Goal: Transaction & Acquisition: Purchase product/service

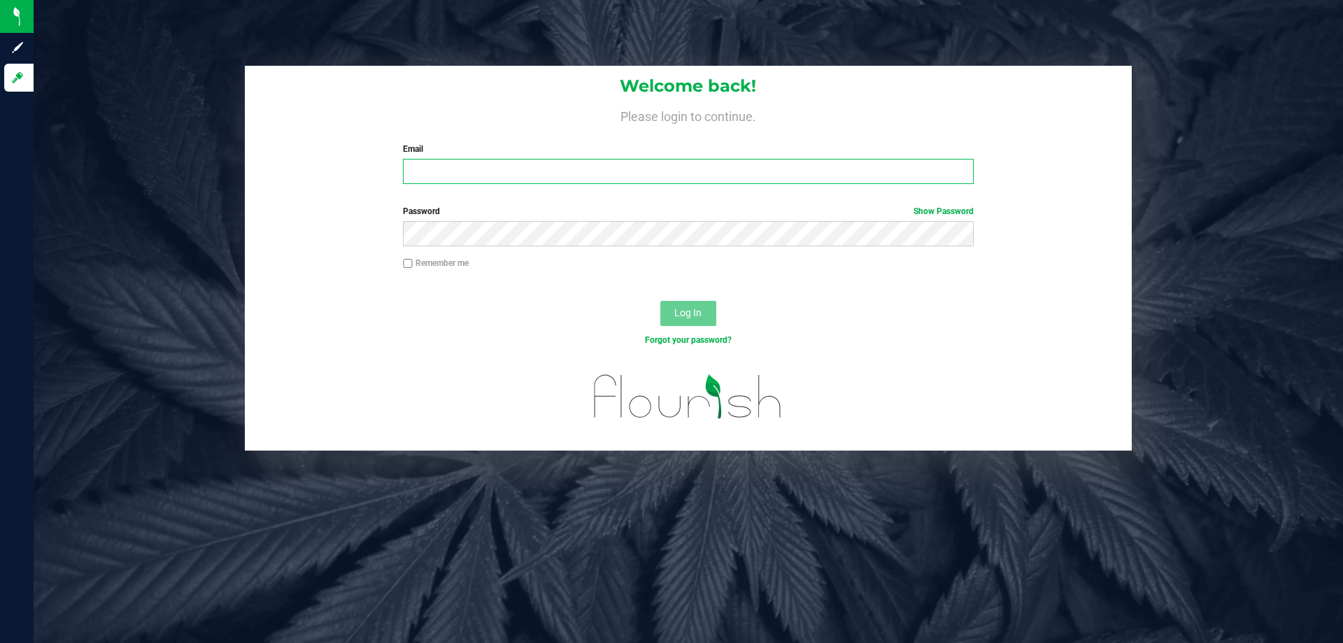
click at [484, 178] on input "Email" at bounding box center [688, 171] width 570 height 25
type input "[EMAIL_ADDRESS][DOMAIN_NAME]"
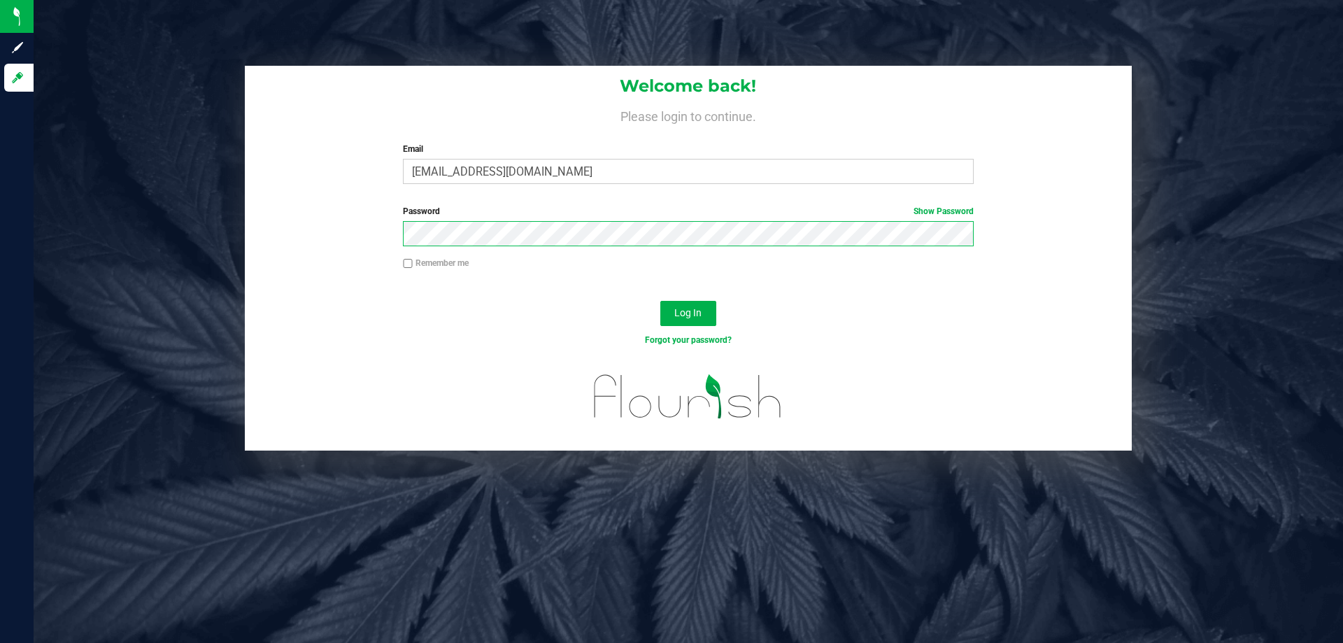
click at [660, 301] on button "Log In" at bounding box center [688, 313] width 56 height 25
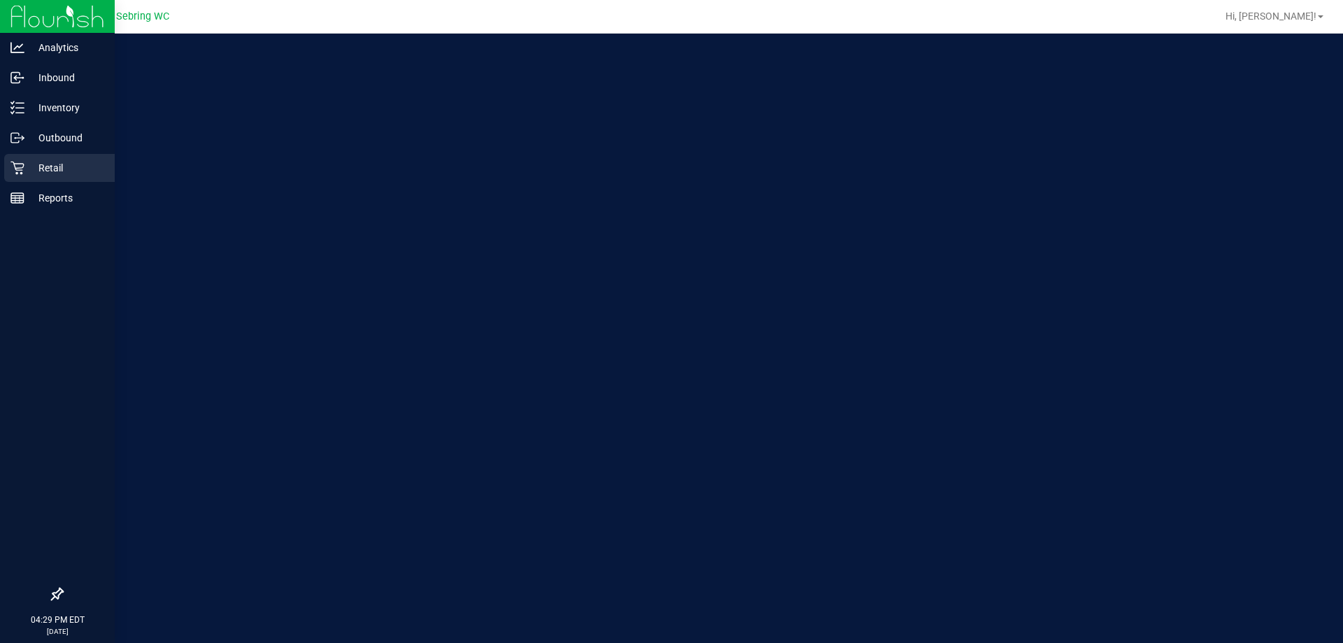
click at [38, 166] on p "Retail" at bounding box center [66, 168] width 84 height 17
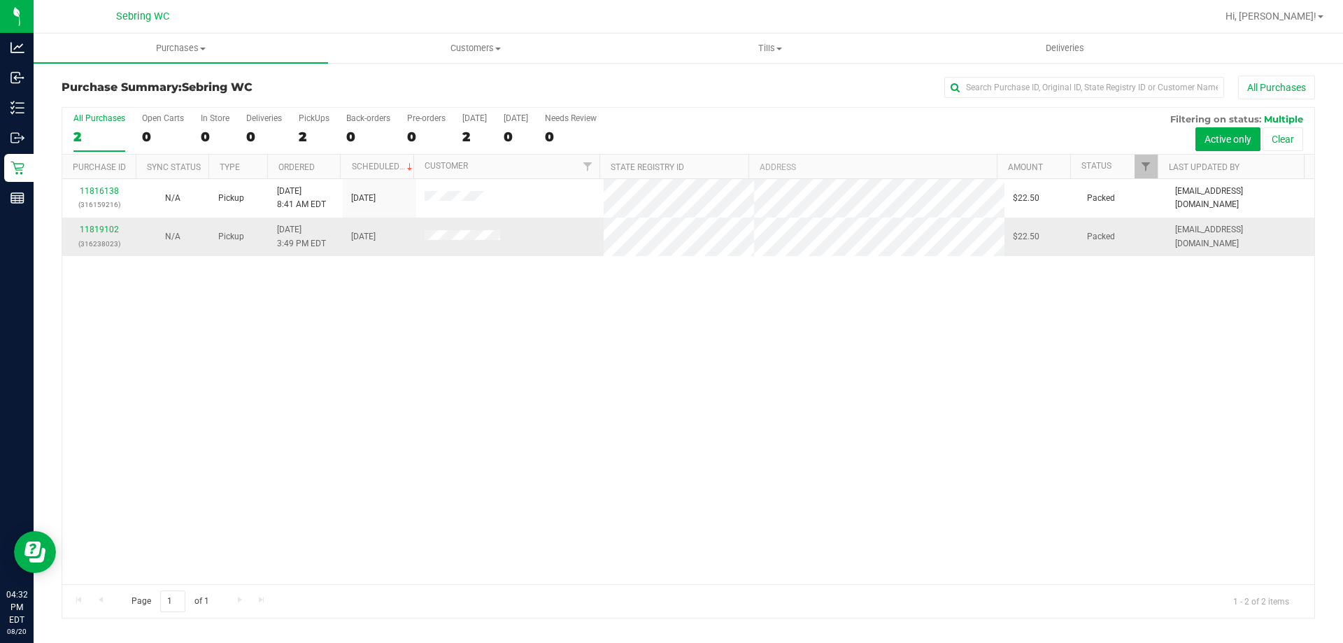
drag, startPoint x: 400, startPoint y: 368, endPoint x: 402, endPoint y: 234, distance: 133.6
click at [402, 356] on div "11816138 (316159216) N/A Pickup [DATE] 8:41 AM EDT 8/20/2025 $22.50 Packed [EMA…" at bounding box center [688, 381] width 1252 height 405
click at [253, 494] on div "11816138 (316159216) N/A Pickup [DATE] 8:41 AM EDT 8/20/2025 $22.50 Packed [EMA…" at bounding box center [688, 381] width 1252 height 405
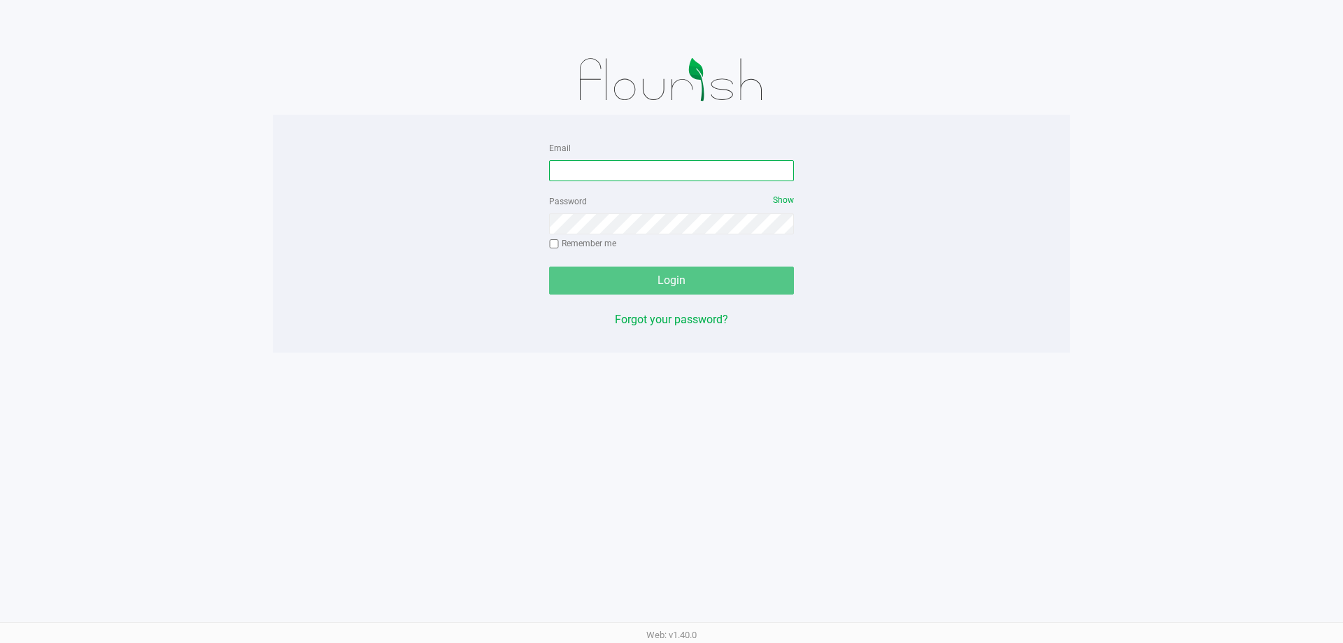
click at [574, 180] on input "Email" at bounding box center [671, 170] width 245 height 21
type input "[EMAIL_ADDRESS][DOMAIN_NAME]"
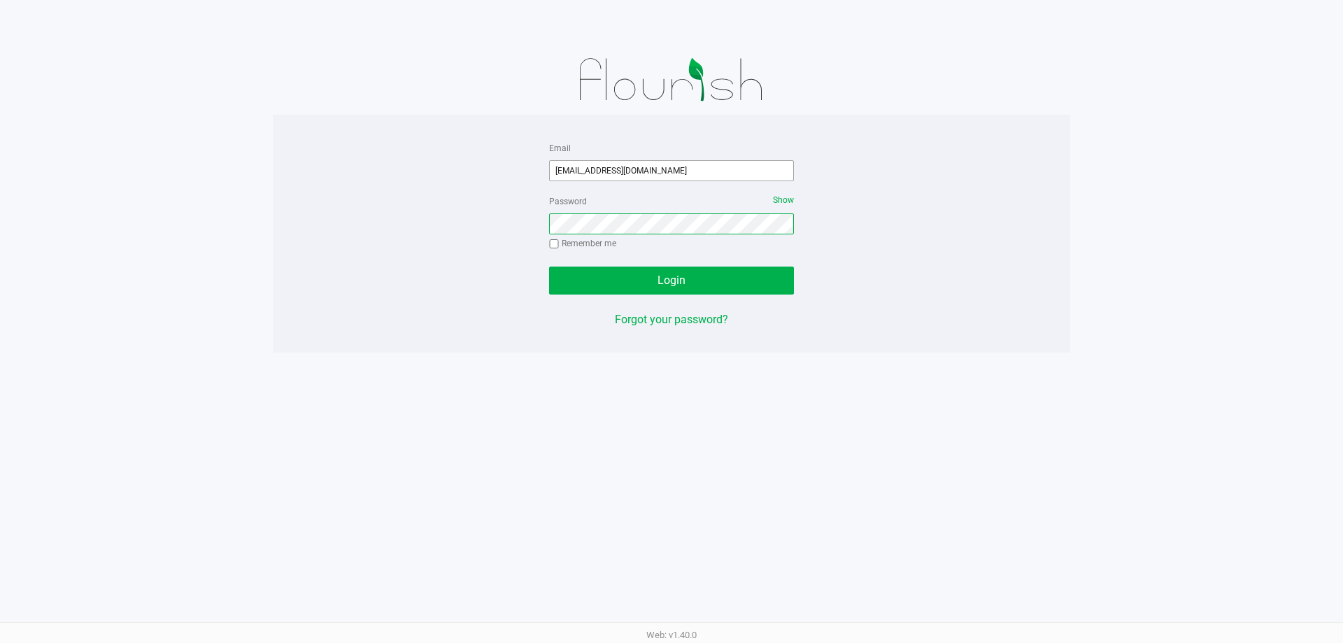
click at [549, 267] on button "Login" at bounding box center [671, 281] width 245 height 28
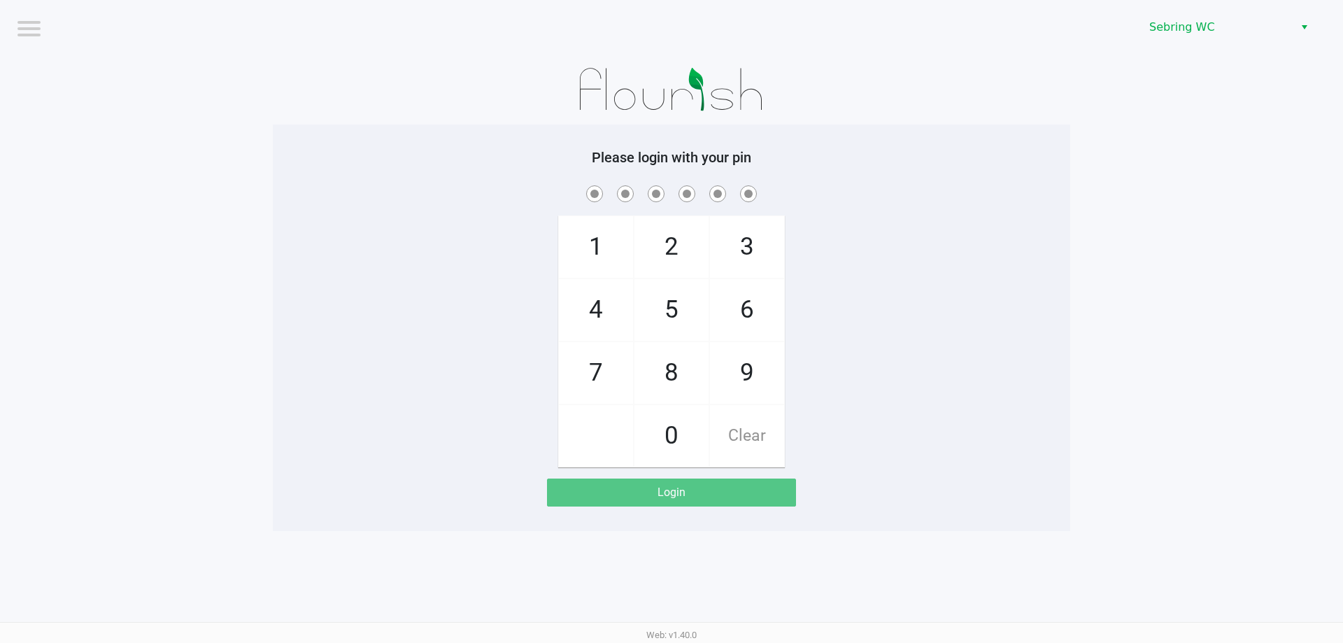
click at [321, 242] on div "1 4 7 2 5 8 0 3 6 9 Clear" at bounding box center [672, 325] width 798 height 285
checkbox input "true"
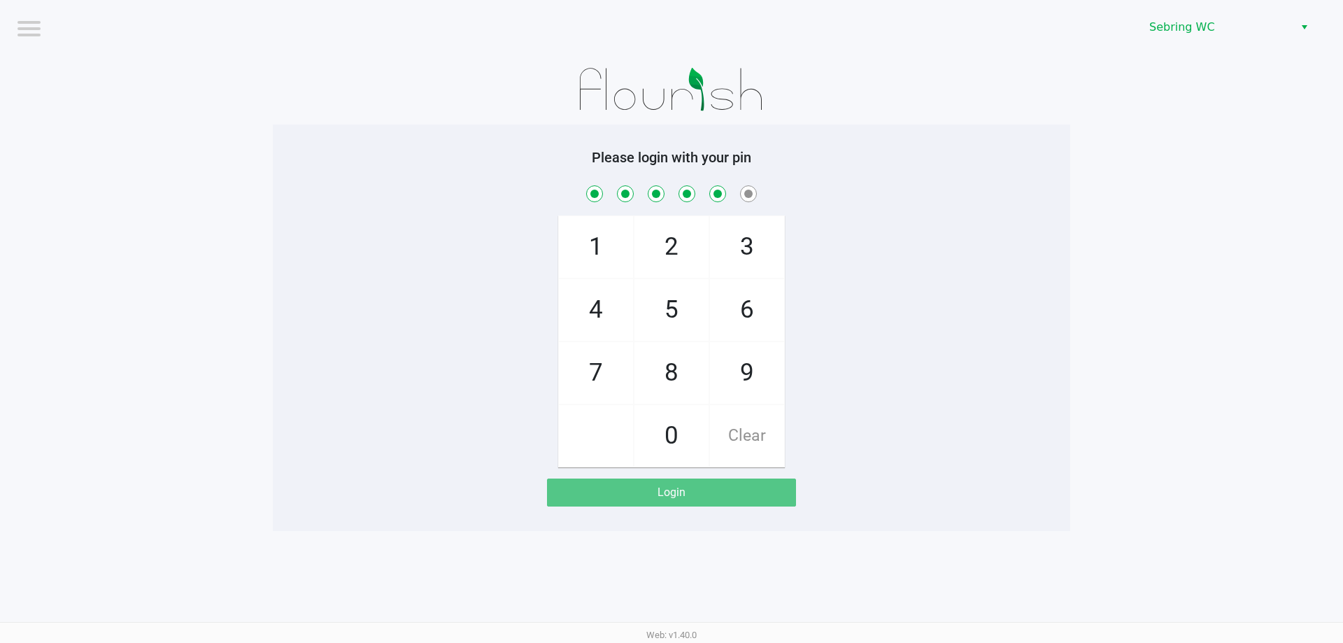
checkbox input "true"
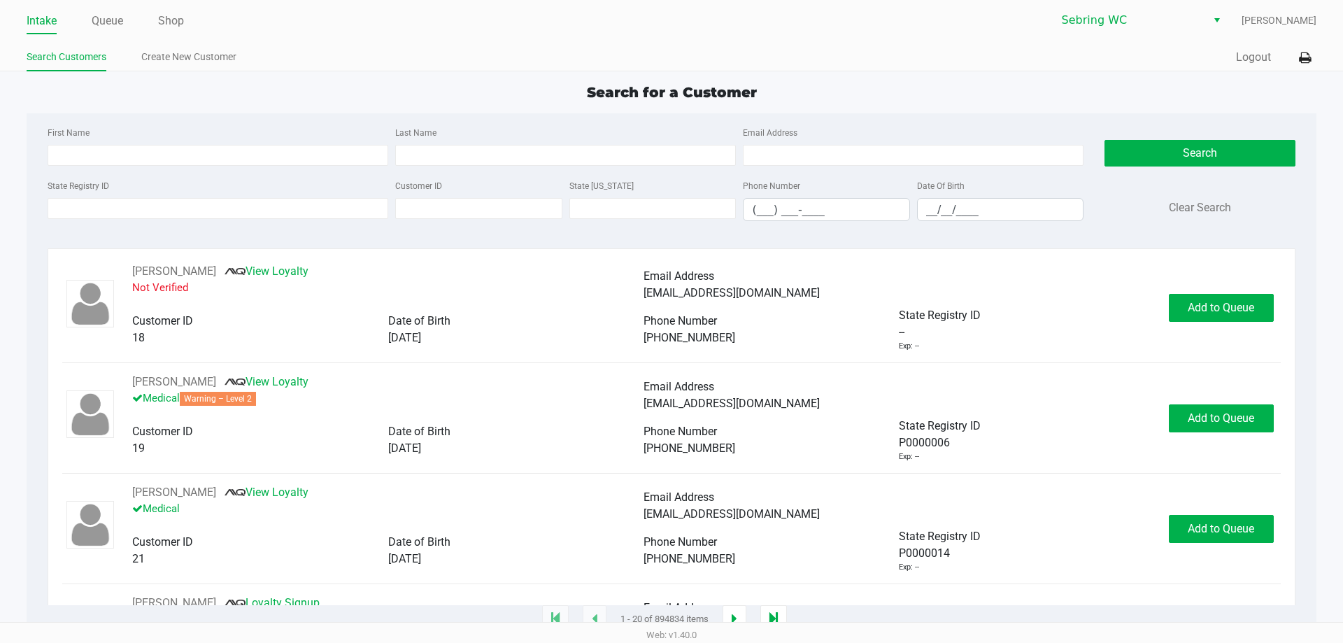
click at [125, 28] on ul "Intake Queue Shop" at bounding box center [349, 22] width 645 height 24
click at [119, 28] on link "Queue" at bounding box center [107, 21] width 31 height 20
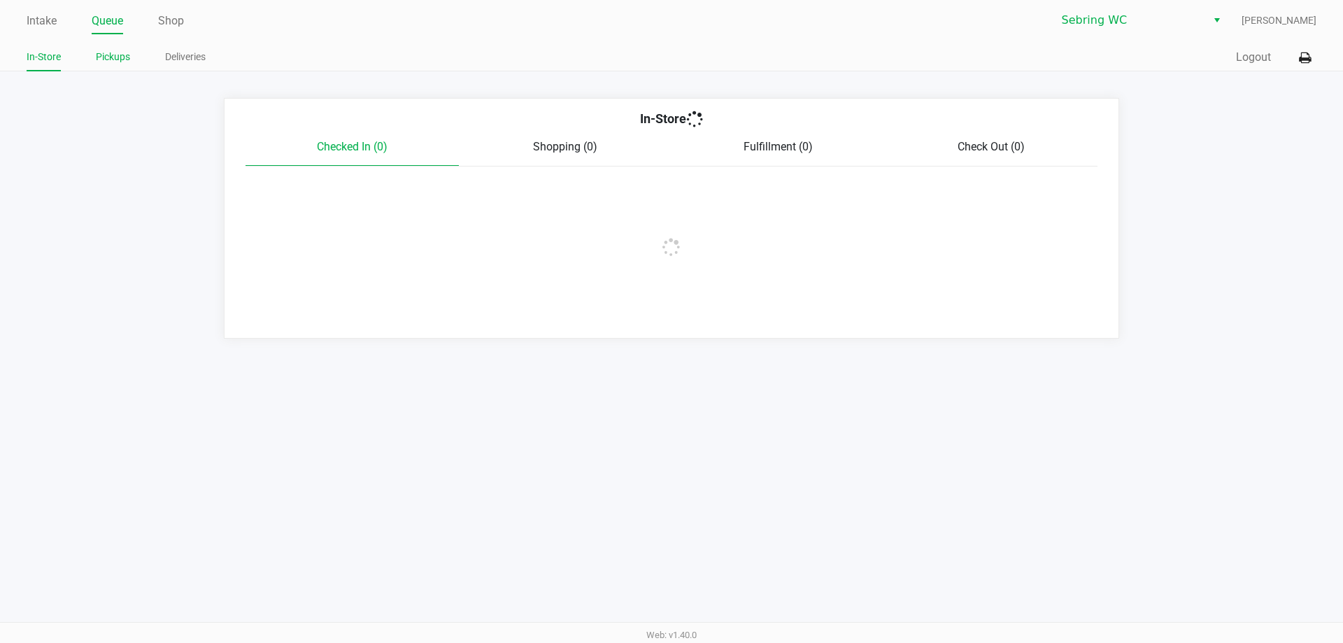
click at [124, 57] on link "Pickups" at bounding box center [113, 56] width 34 height 17
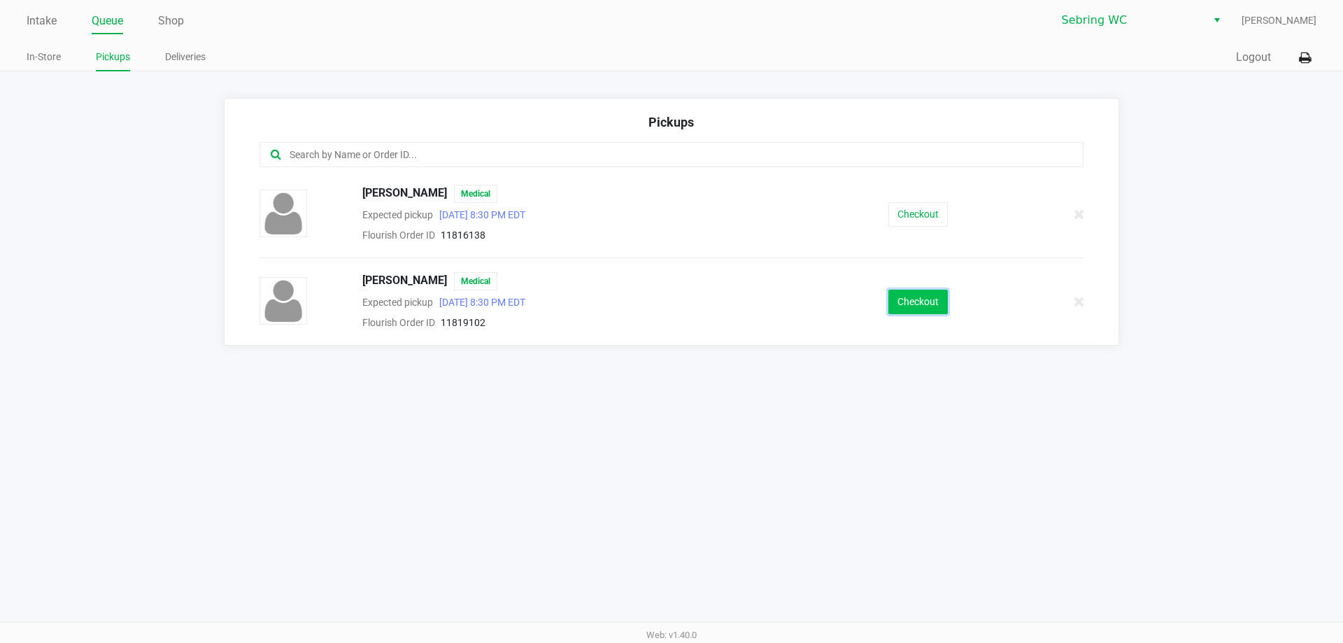
click at [905, 310] on button "Checkout" at bounding box center [917, 302] width 59 height 24
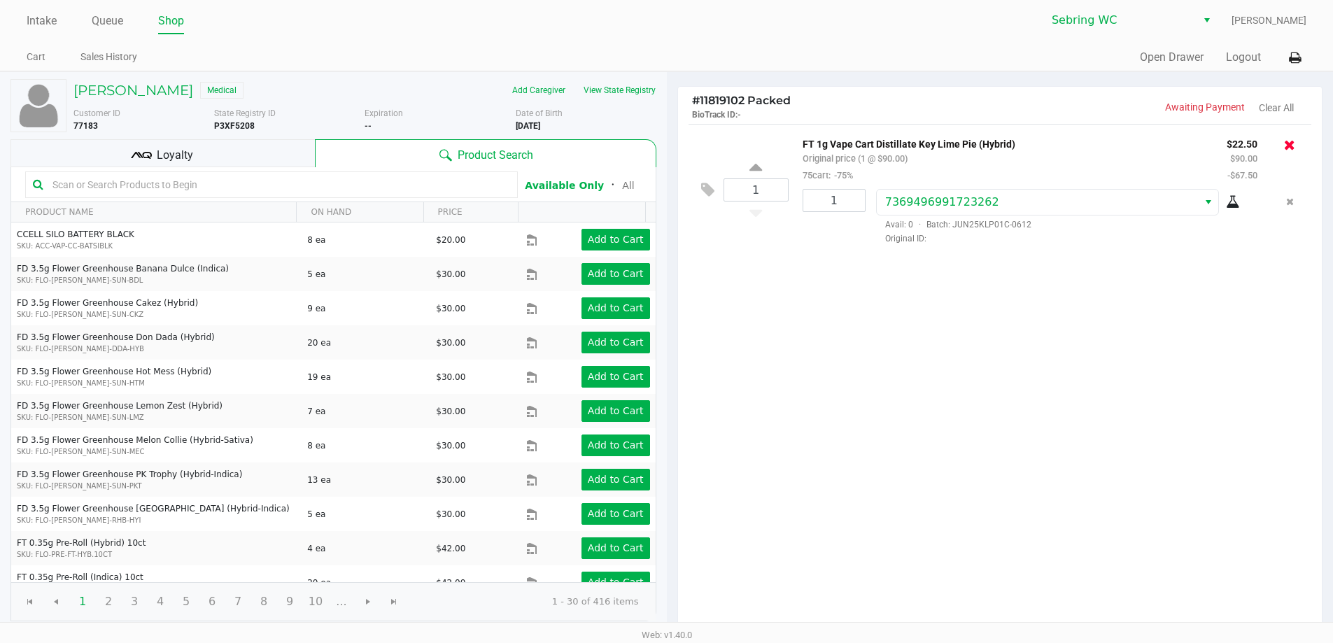
click at [1288, 143] on icon at bounding box center [1289, 145] width 11 height 14
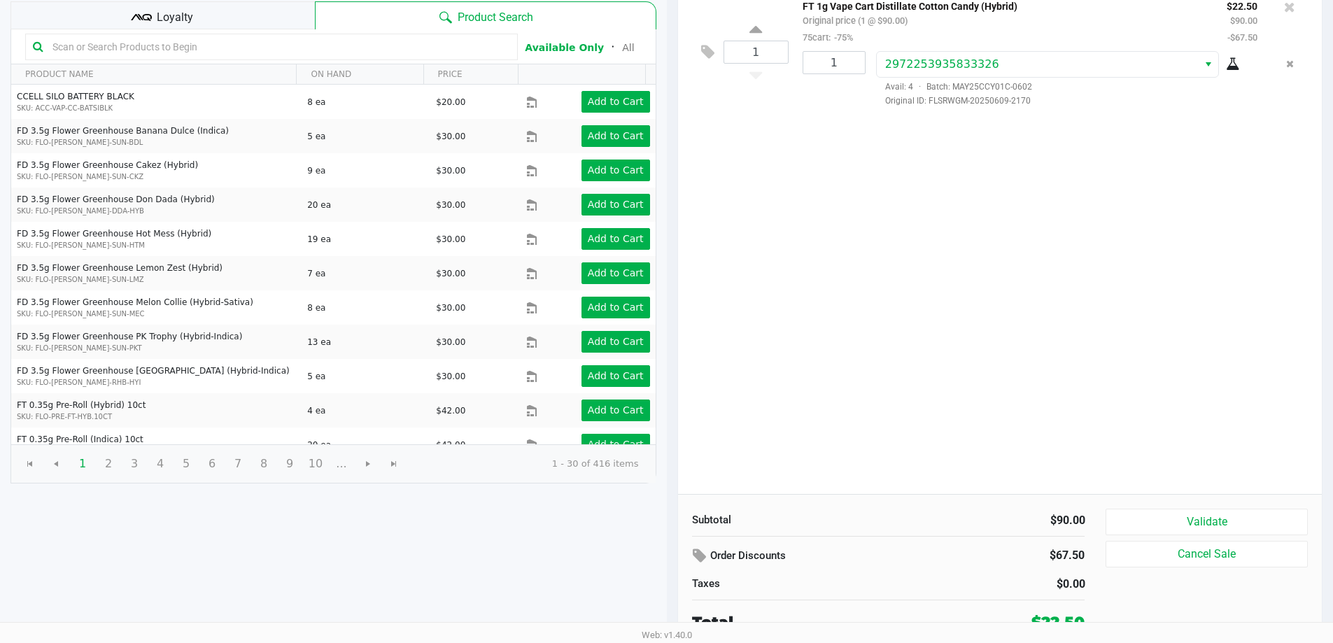
scroll to position [143, 0]
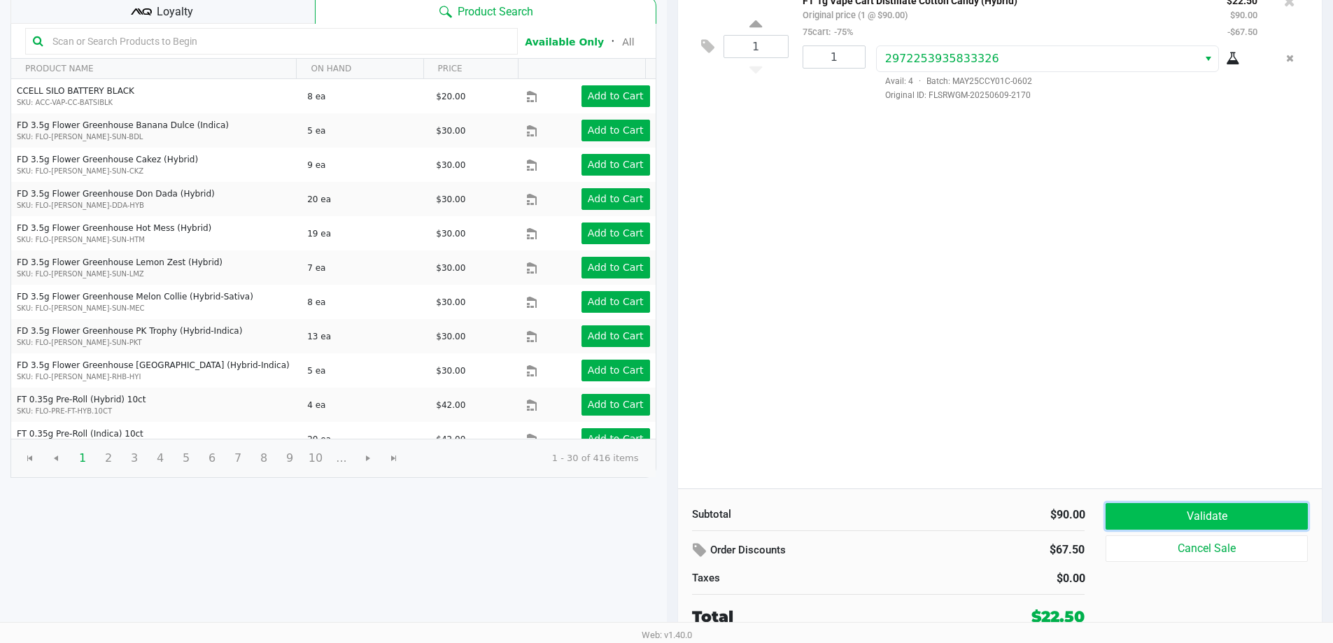
click at [1237, 516] on button "Validate" at bounding box center [1205, 516] width 201 height 27
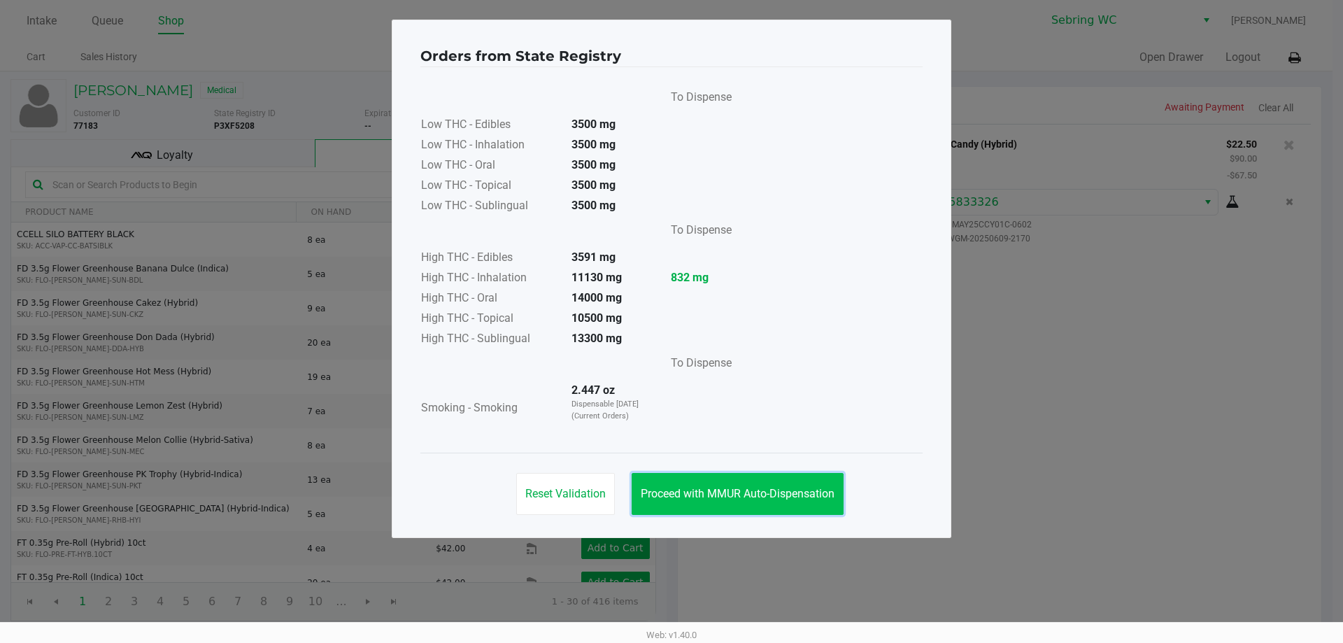
click at [728, 495] on span "Proceed with MMUR Auto-Dispensation" at bounding box center [738, 493] width 194 height 13
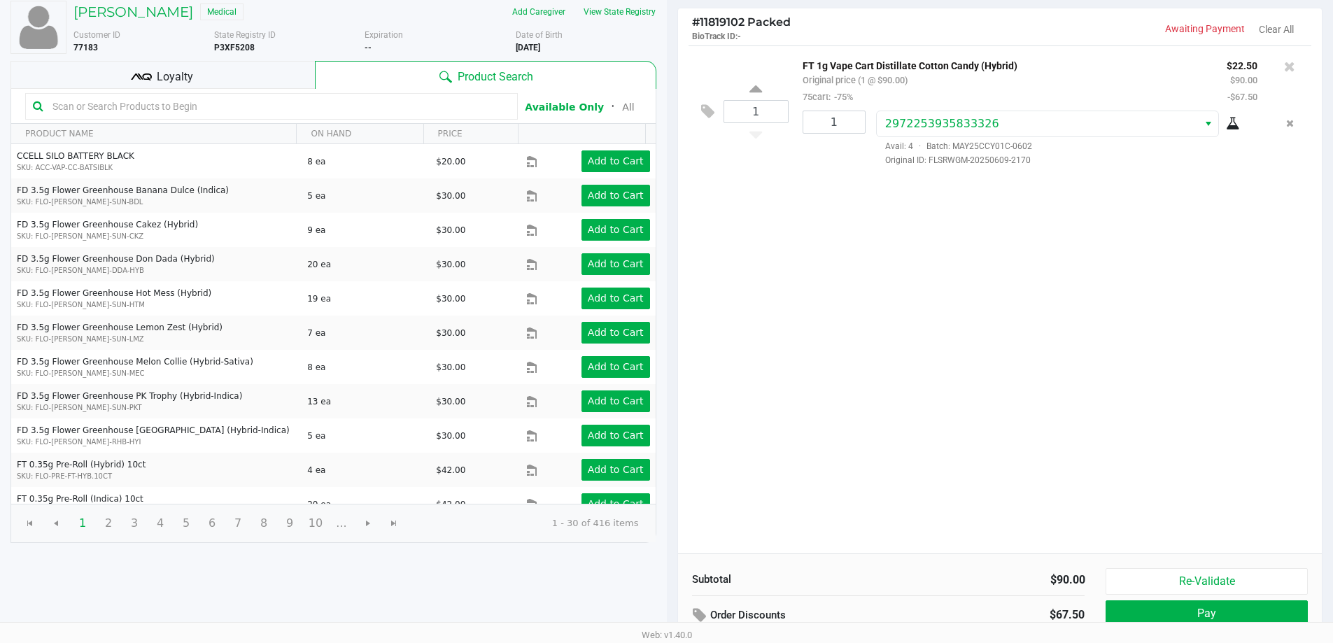
scroll to position [143, 0]
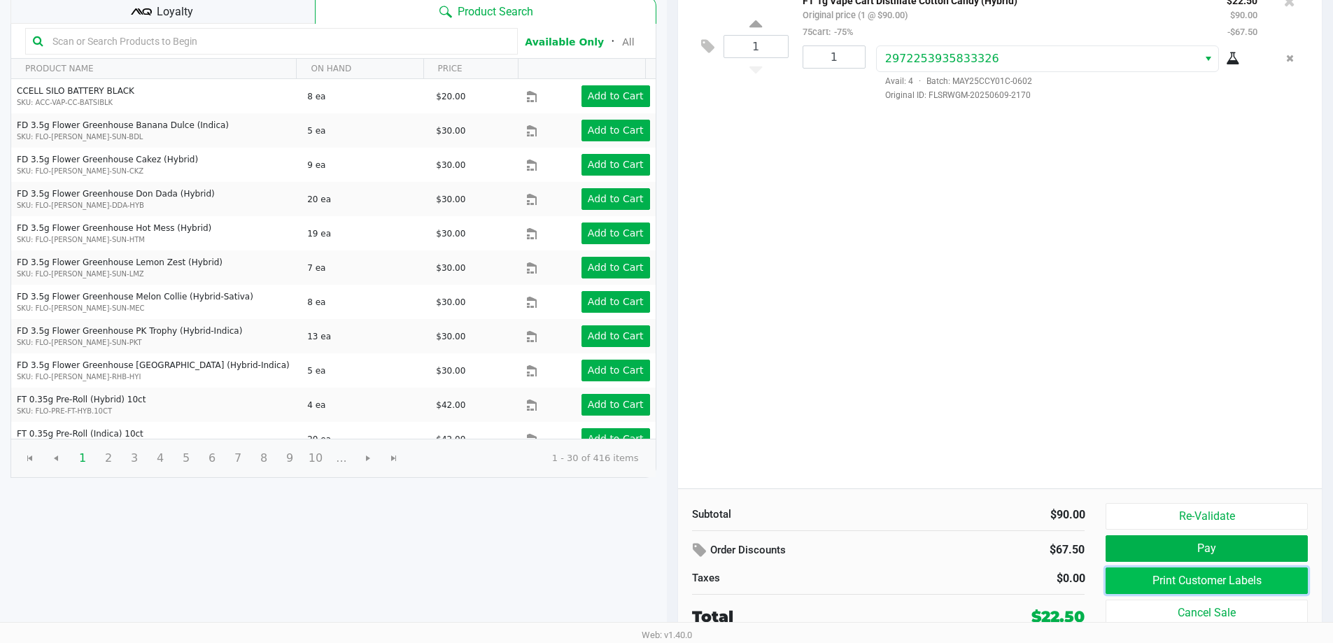
click at [1115, 578] on button "Print Customer Labels" at bounding box center [1205, 580] width 201 height 27
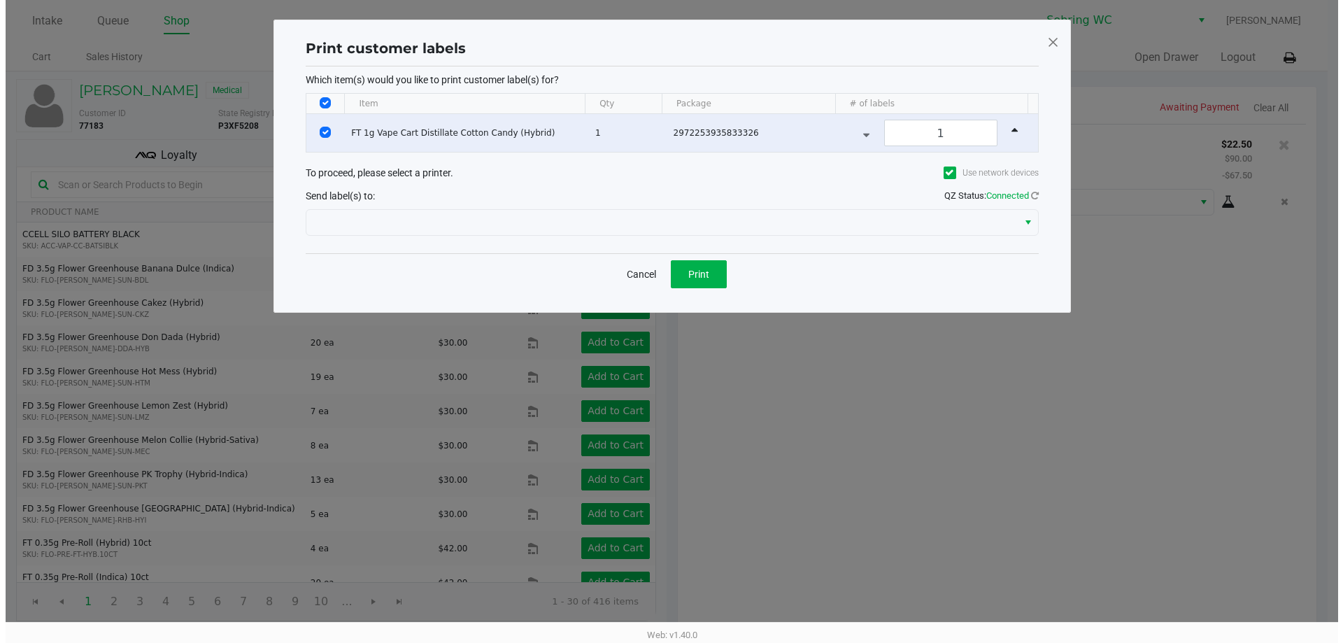
scroll to position [0, 0]
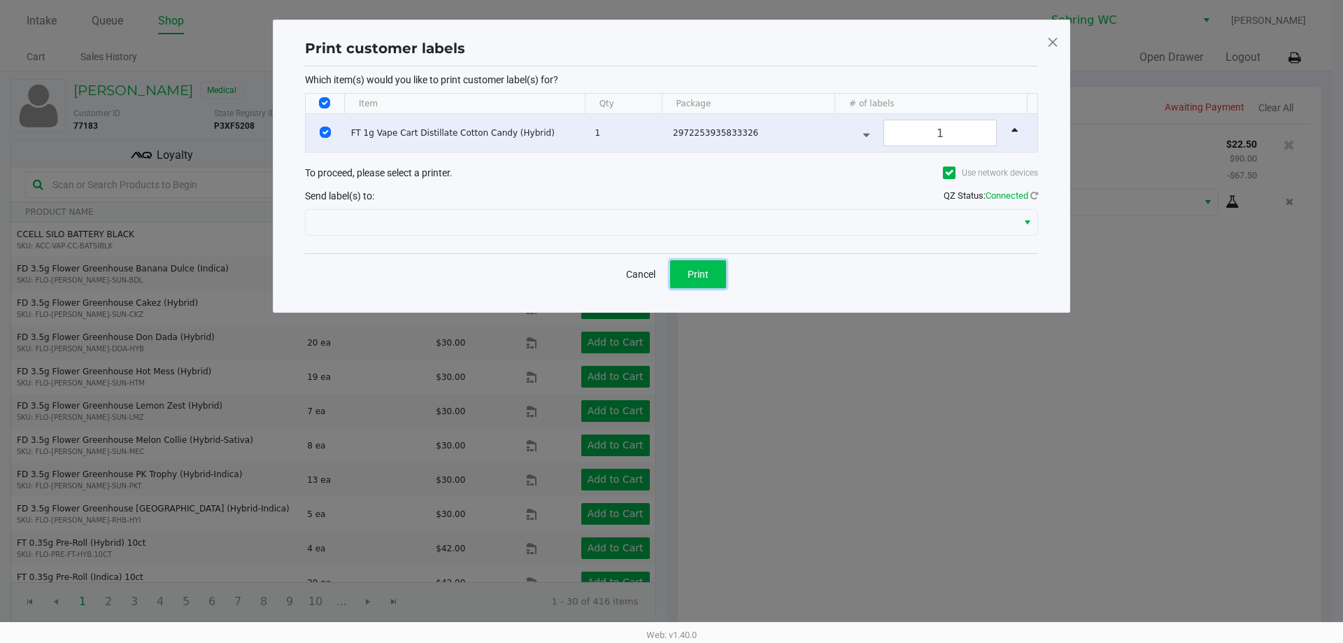
click at [698, 266] on button "Print" at bounding box center [698, 274] width 56 height 28
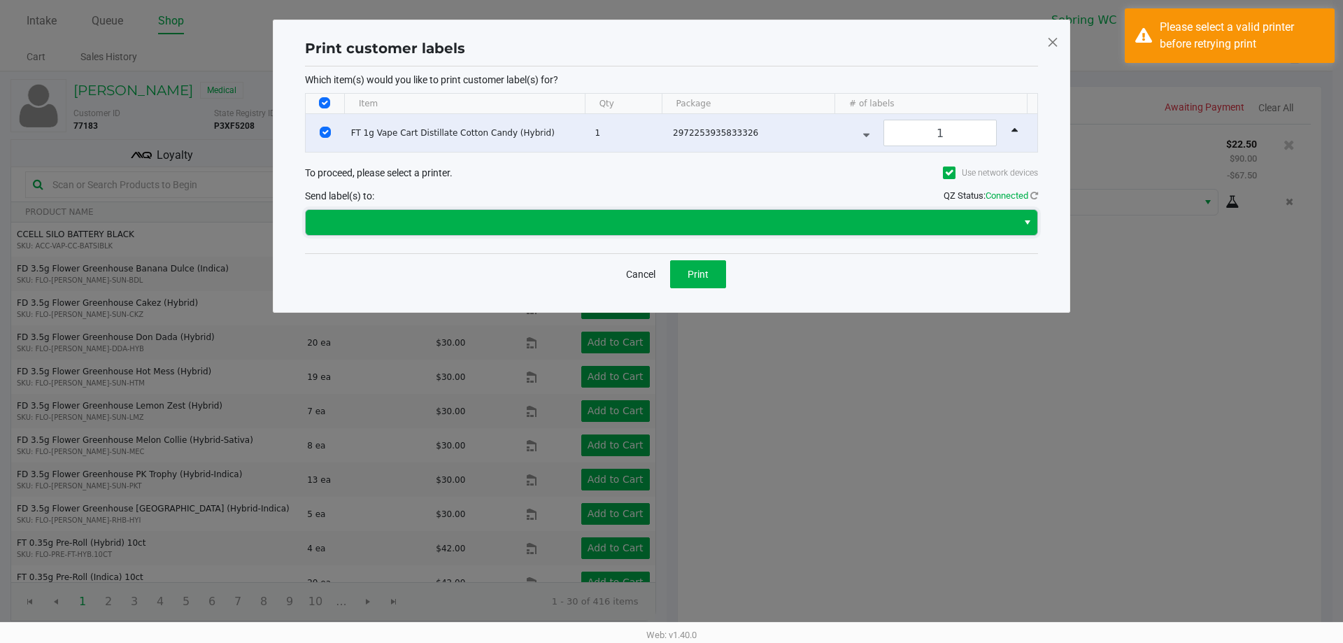
click at [705, 225] on span at bounding box center [661, 222] width 695 height 17
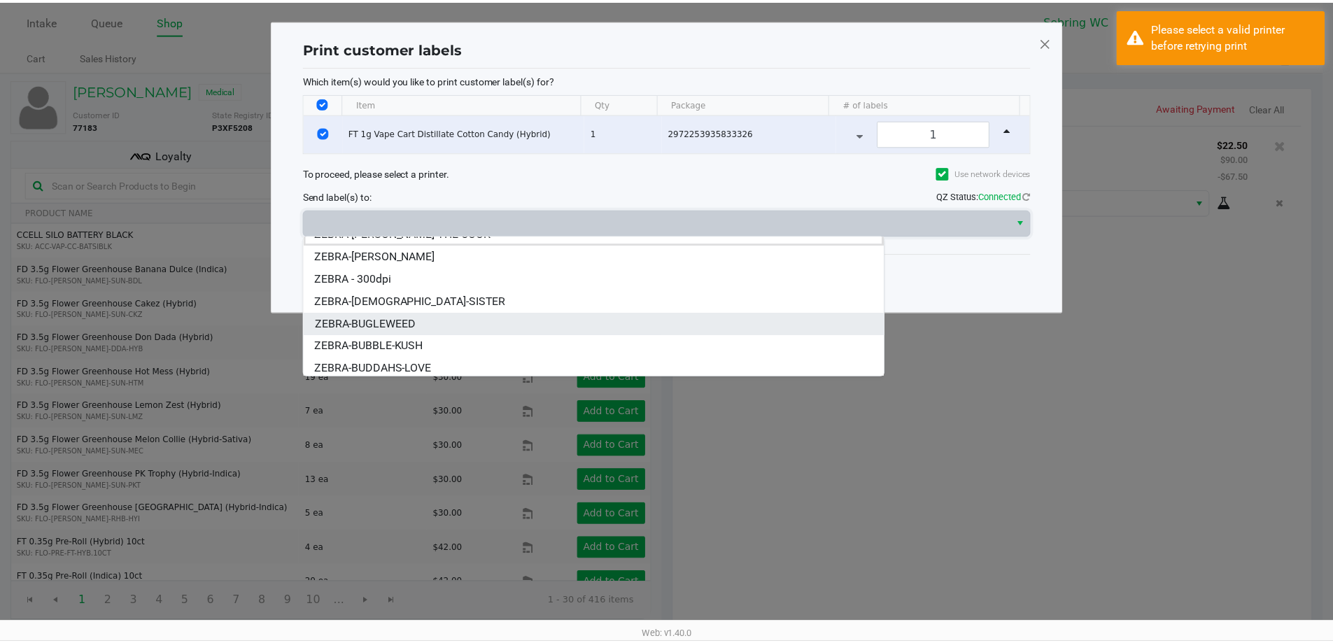
scroll to position [17, 0]
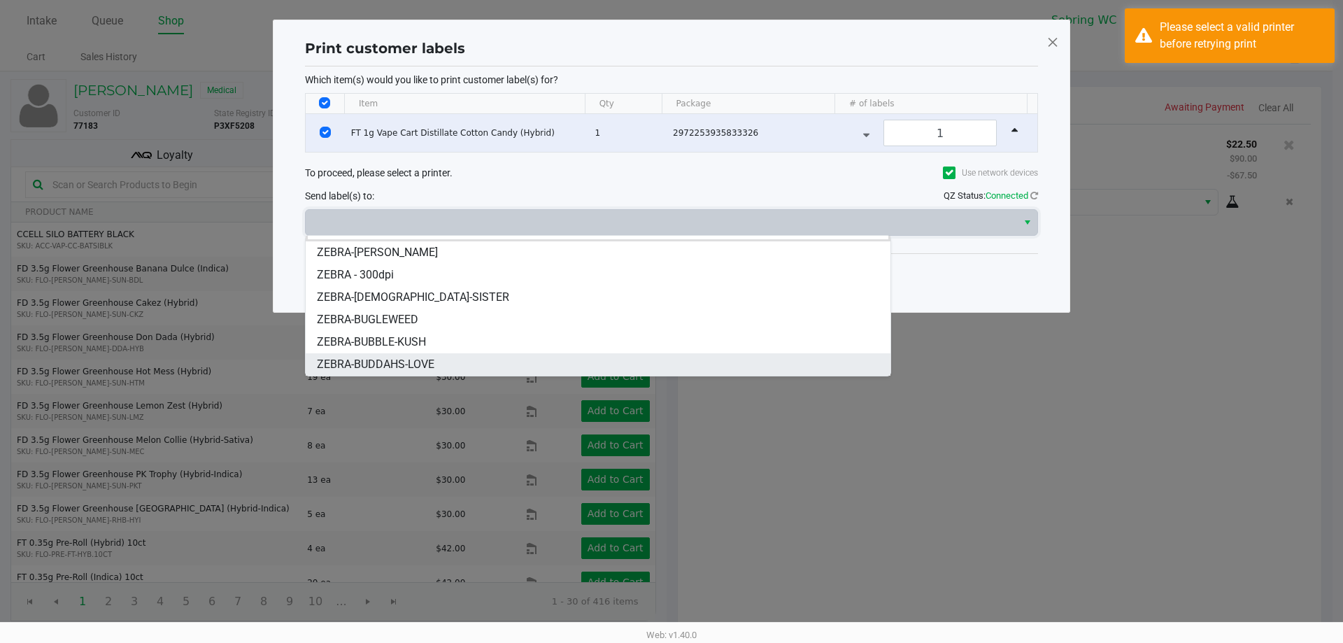
click at [423, 370] on span "ZEBRA-BUDDAHS-LOVE" at bounding box center [376, 364] width 118 height 17
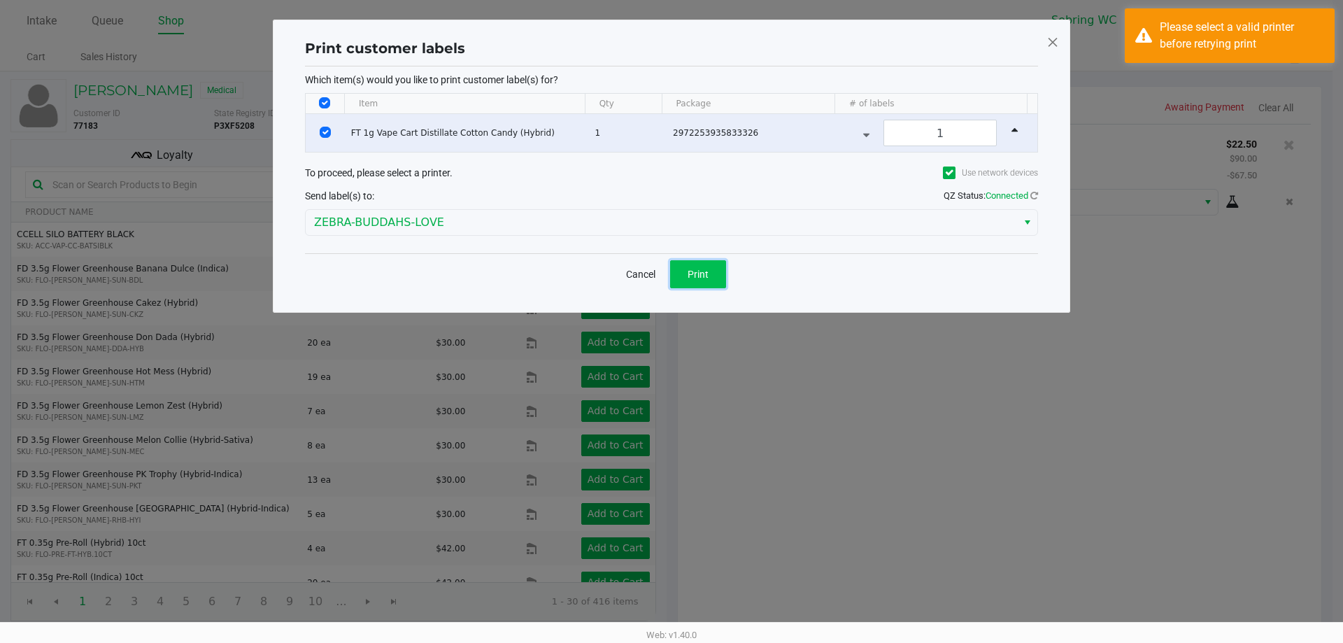
click at [673, 271] on button "Print" at bounding box center [698, 274] width 56 height 28
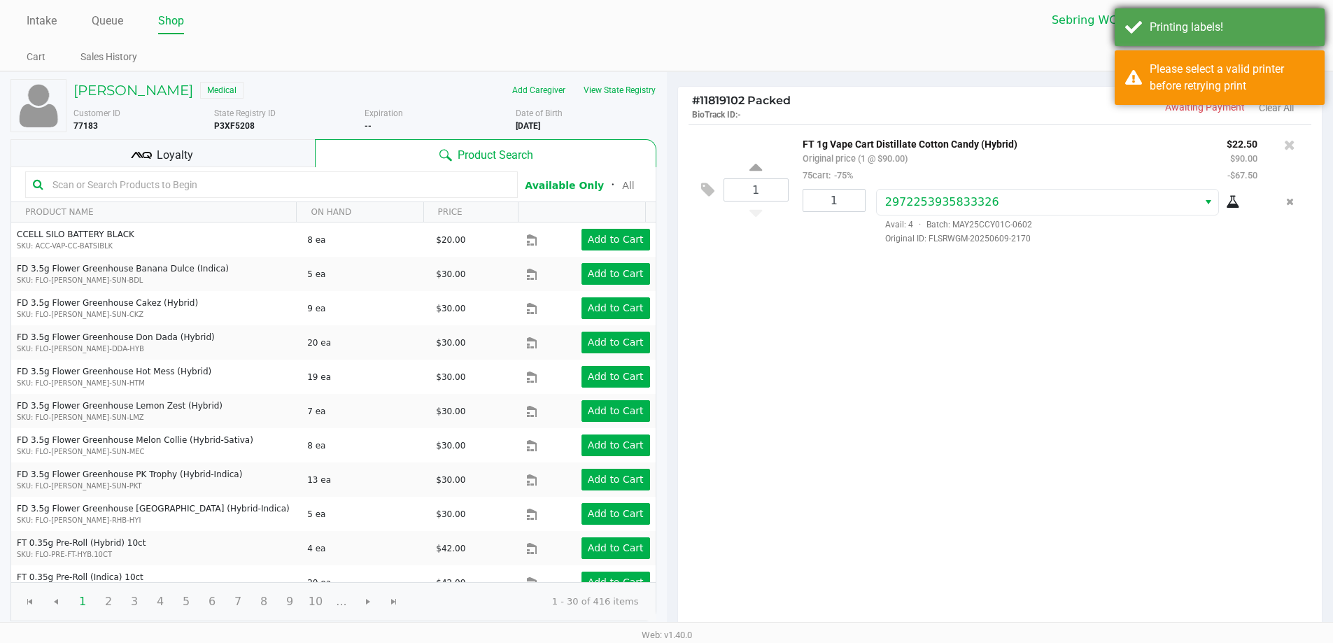
click at [1301, 35] on div "Printing labels!" at bounding box center [1231, 27] width 164 height 17
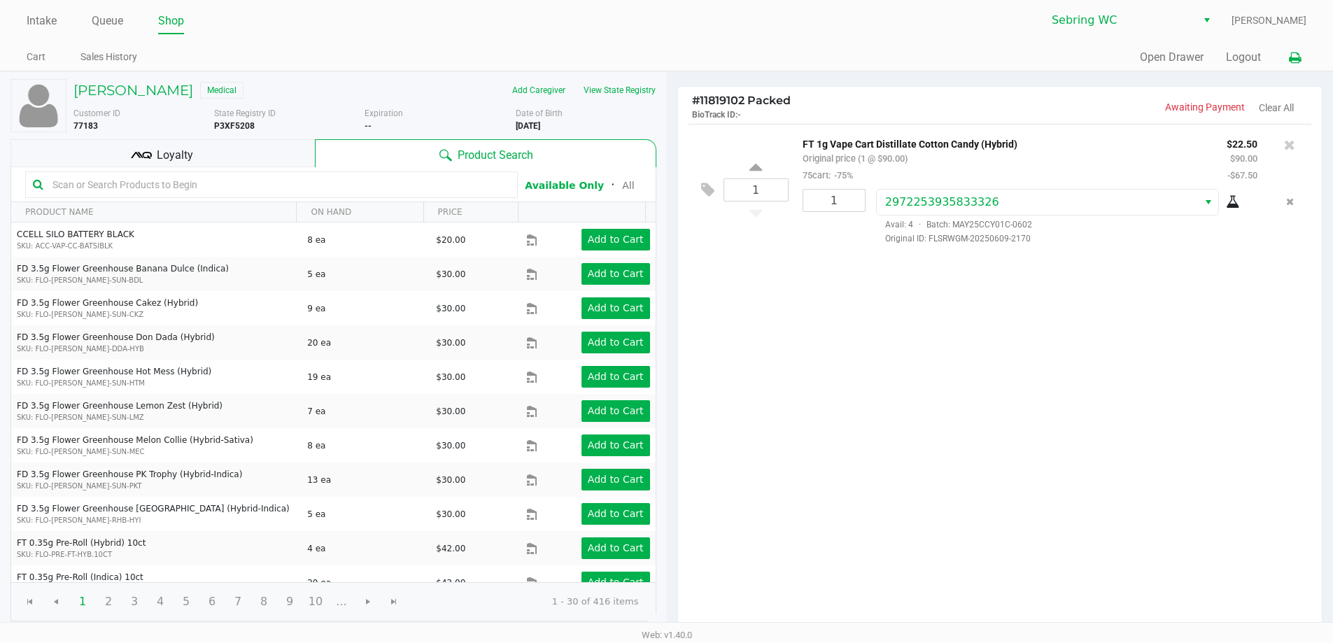
click at [1298, 62] on icon at bounding box center [1295, 58] width 12 height 10
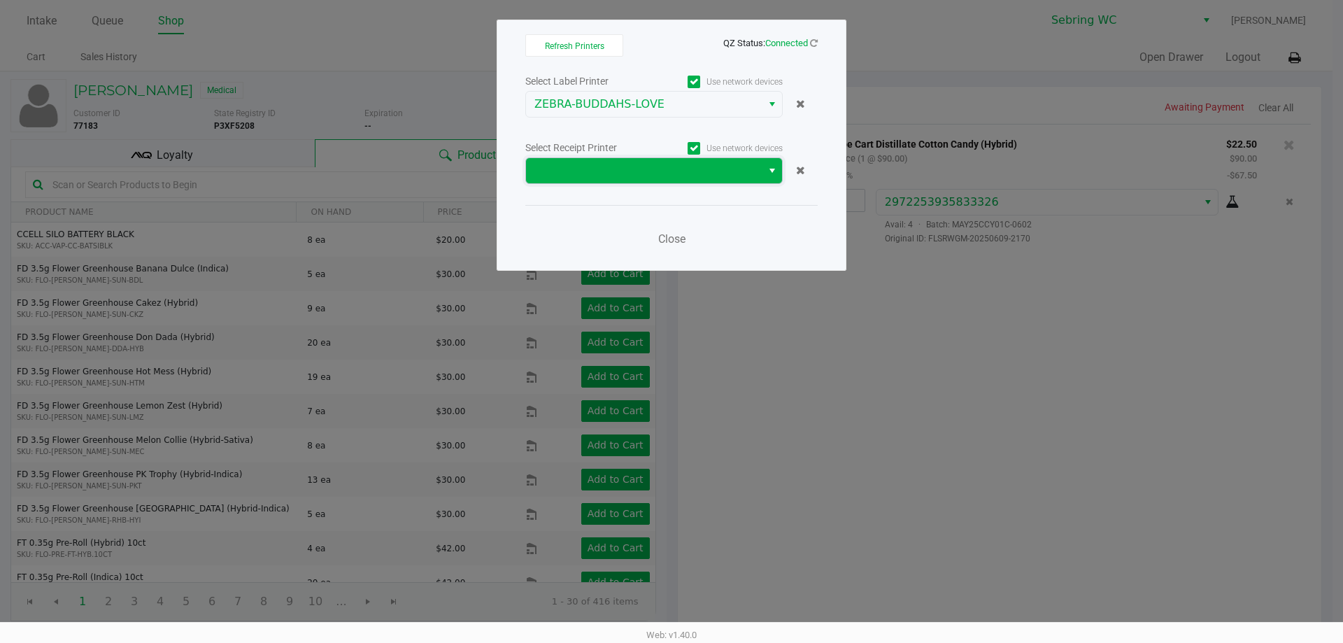
click at [704, 167] on span at bounding box center [643, 170] width 219 height 17
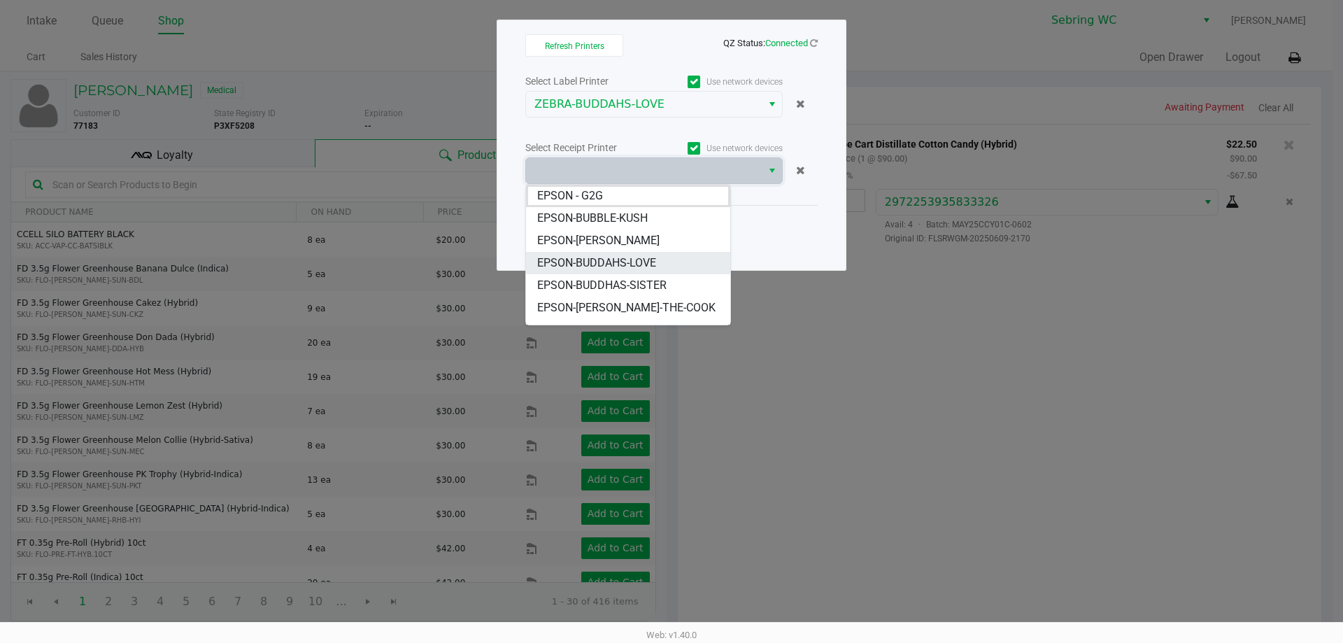
click at [639, 262] on span "EPSON-BUDDAHS-LOVE" at bounding box center [596, 263] width 119 height 17
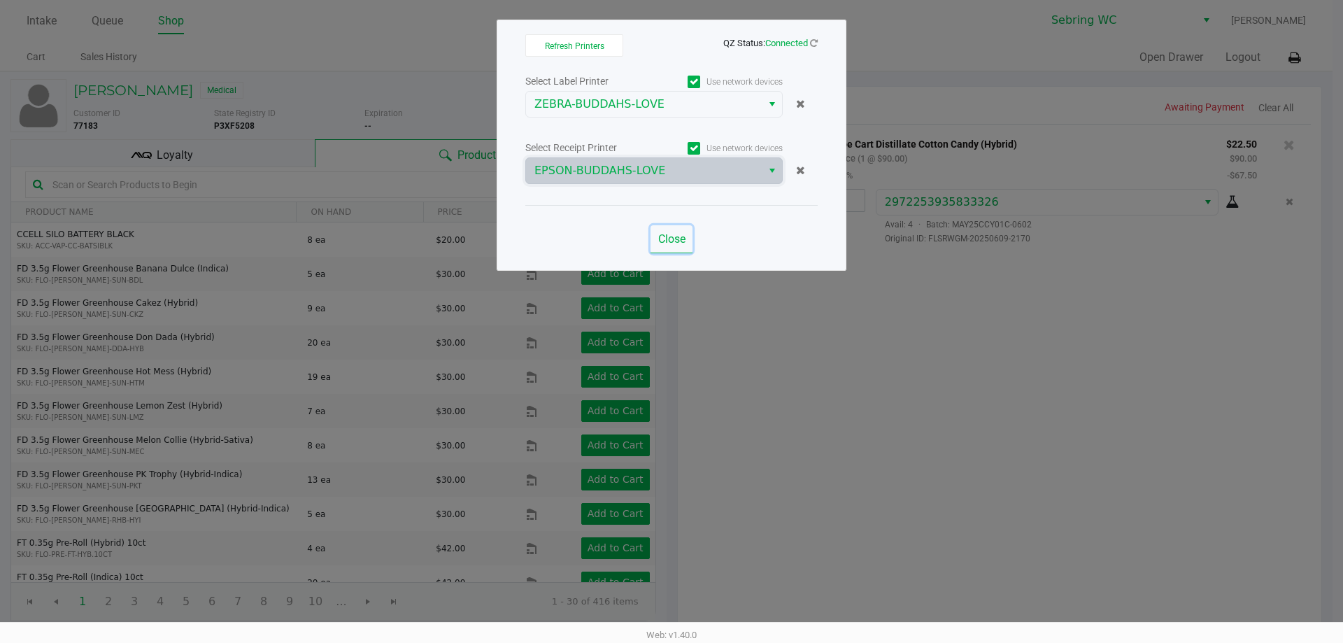
click at [672, 244] on span "Close" at bounding box center [671, 238] width 27 height 13
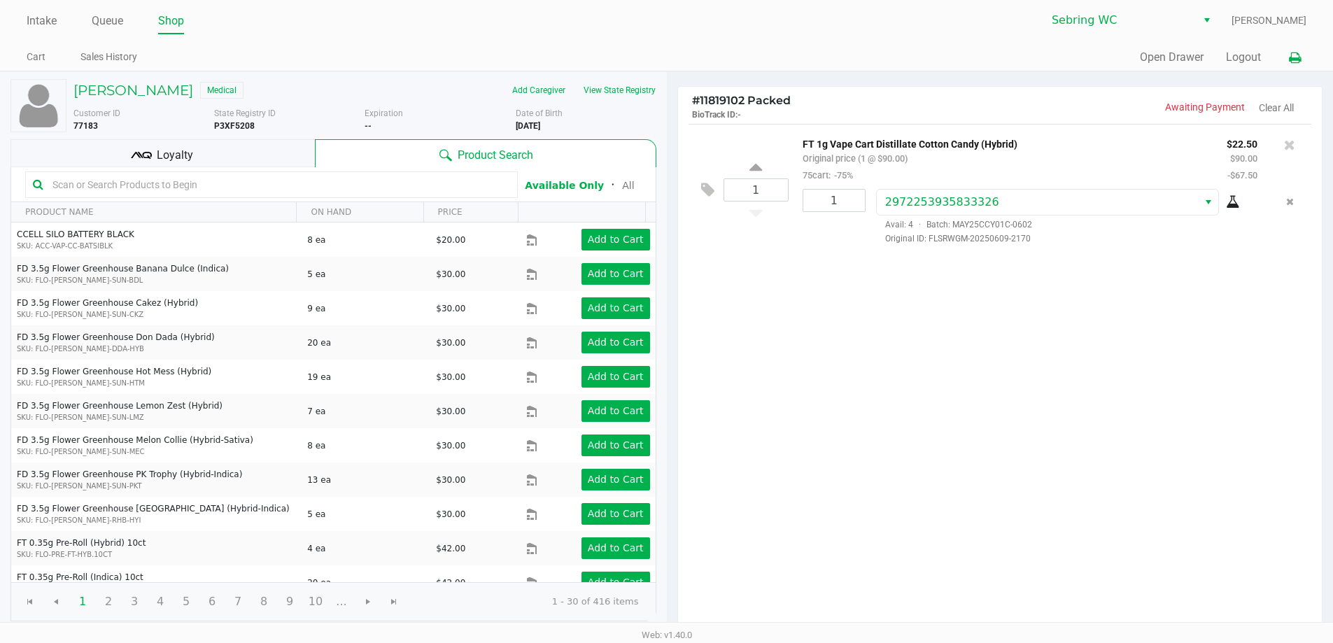
scroll to position [143, 0]
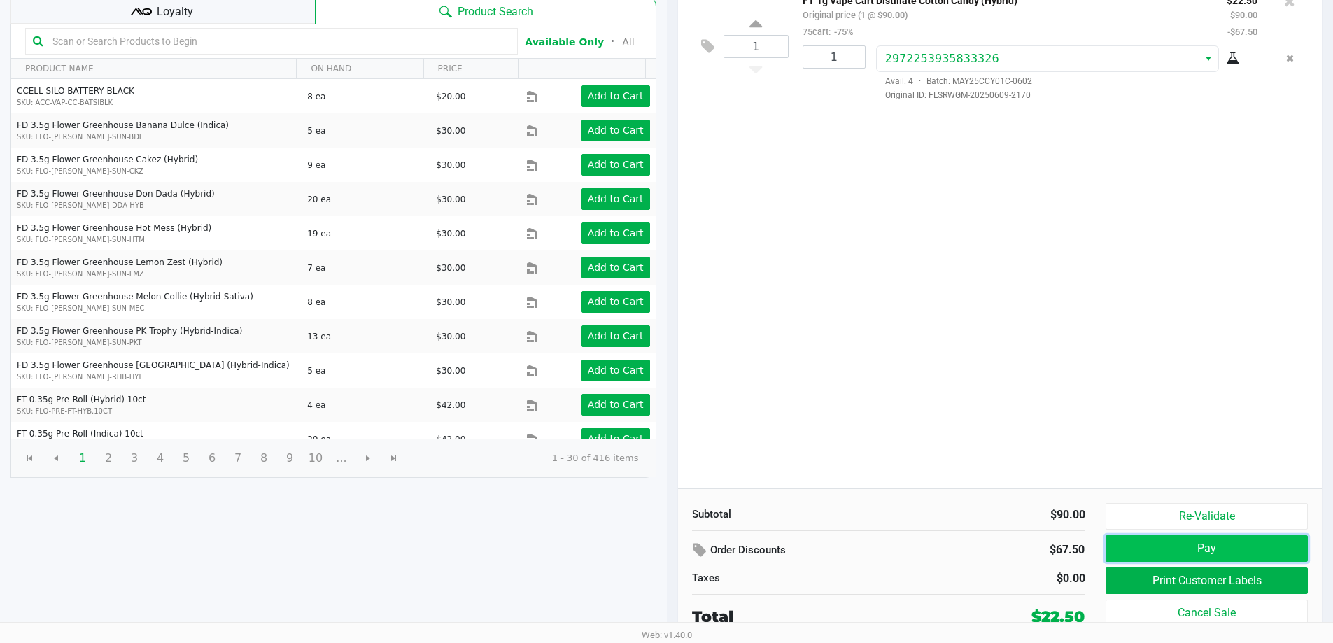
click at [1162, 554] on button "Pay" at bounding box center [1205, 548] width 201 height 27
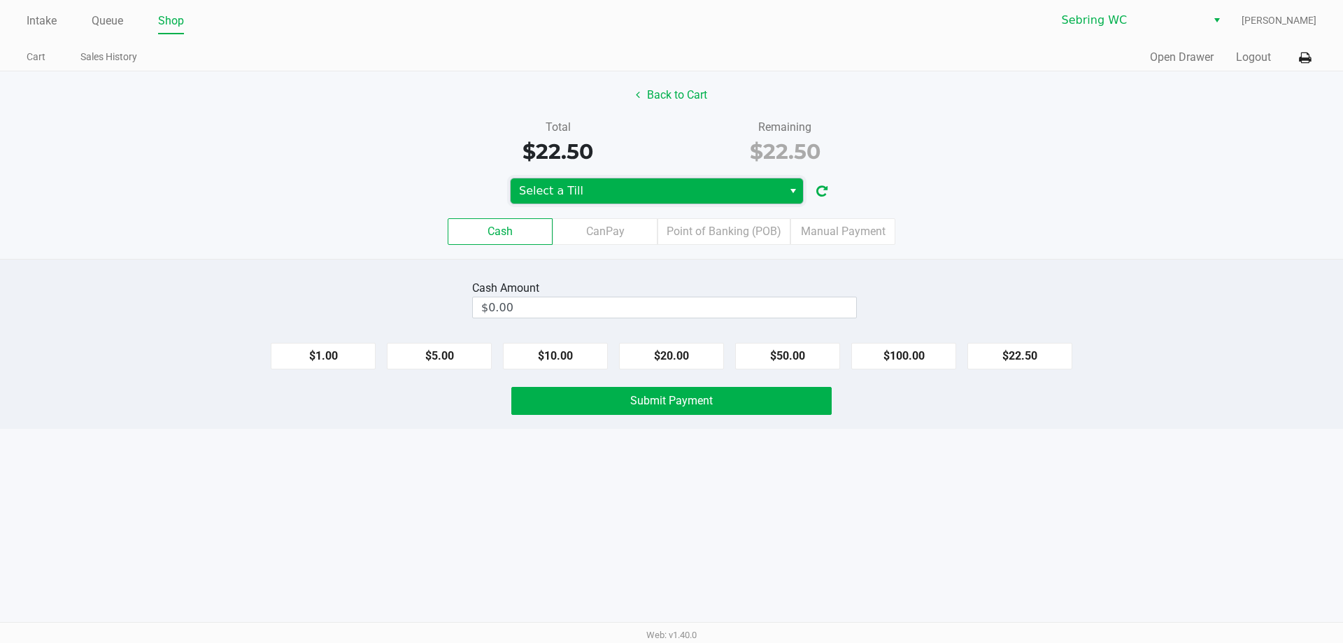
click at [528, 191] on span "Select a Till" at bounding box center [646, 191] width 255 height 17
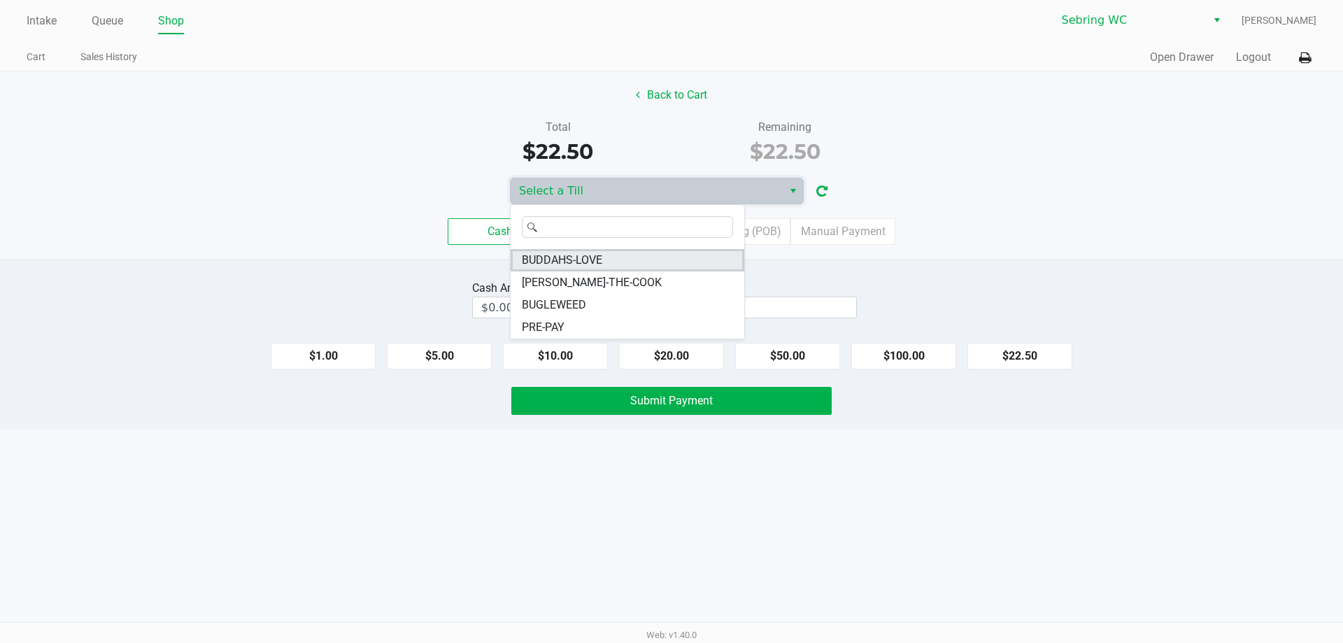
click at [562, 261] on span "BUDDAHS-LOVE" at bounding box center [562, 260] width 80 height 17
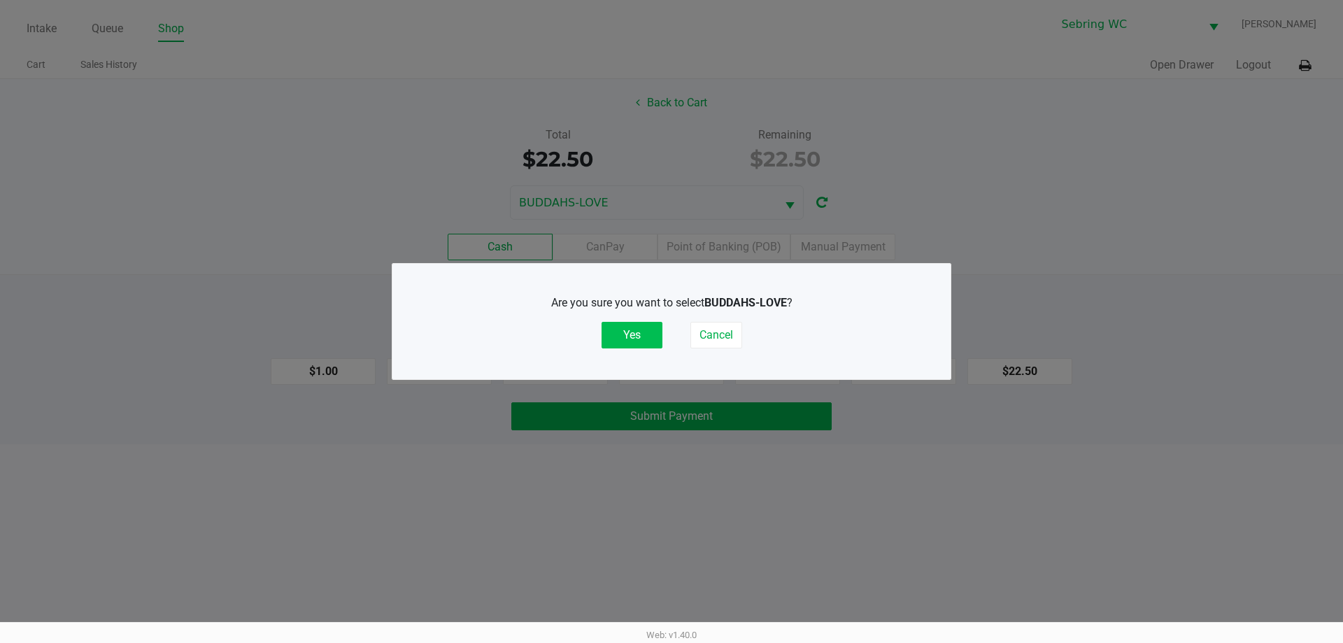
click at [611, 333] on button "Yes" at bounding box center [632, 335] width 61 height 27
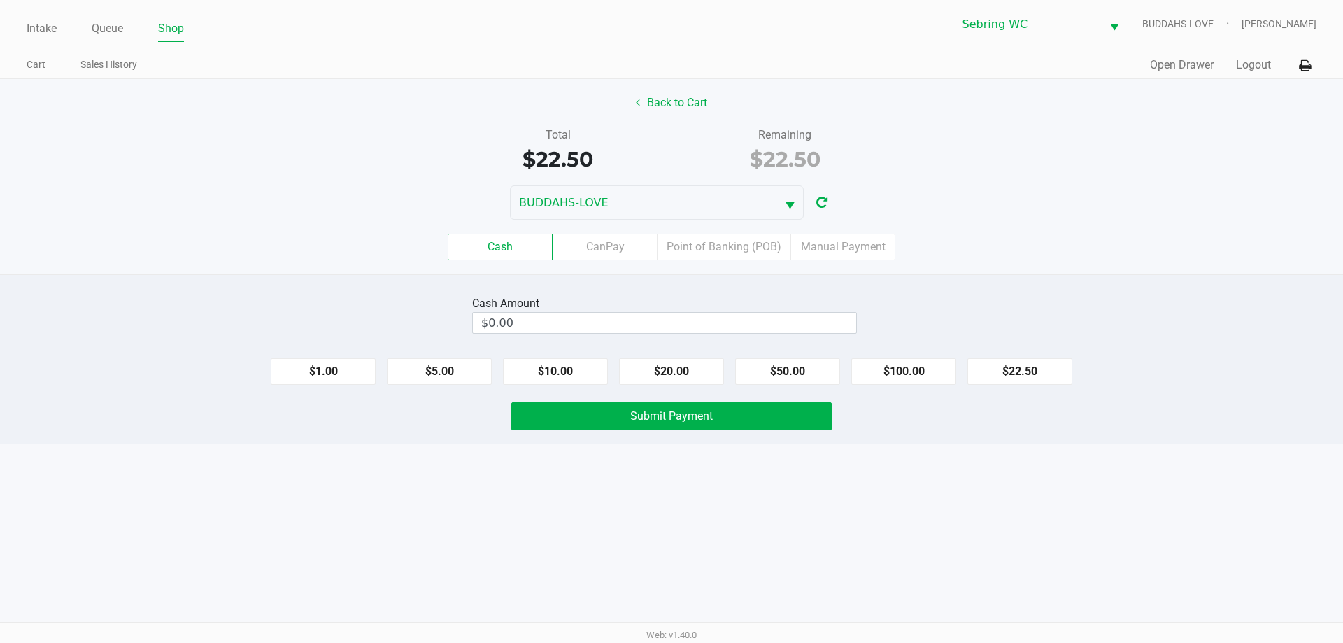
drag, startPoint x: 681, startPoint y: 252, endPoint x: 797, endPoint y: 351, distance: 151.8
click at [684, 254] on label "Point of Banking (POB)" at bounding box center [724, 247] width 133 height 27
click at [0, 0] on 7 "Point of Banking (POB)" at bounding box center [0, 0] width 0 height 0
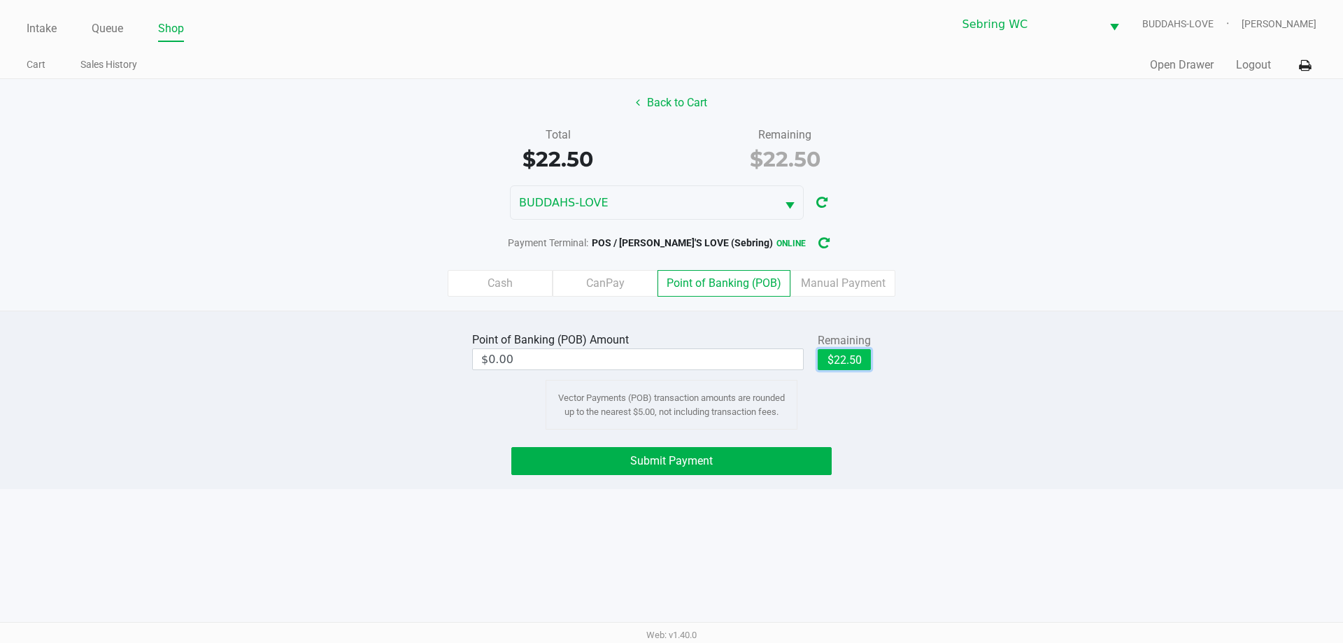
click at [848, 357] on button "$22.50" at bounding box center [844, 359] width 53 height 21
type input "$22.50"
click at [812, 451] on button "Submit Payment" at bounding box center [671, 461] width 320 height 28
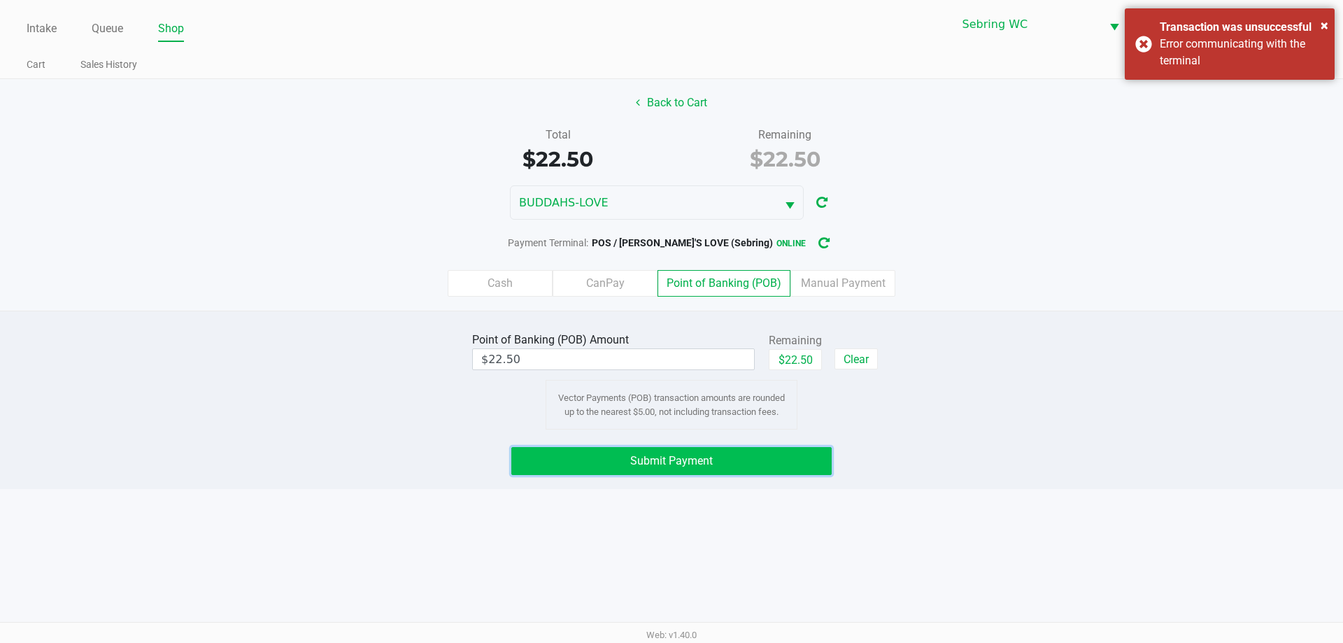
click at [801, 460] on button "Submit Payment" at bounding box center [671, 461] width 320 height 28
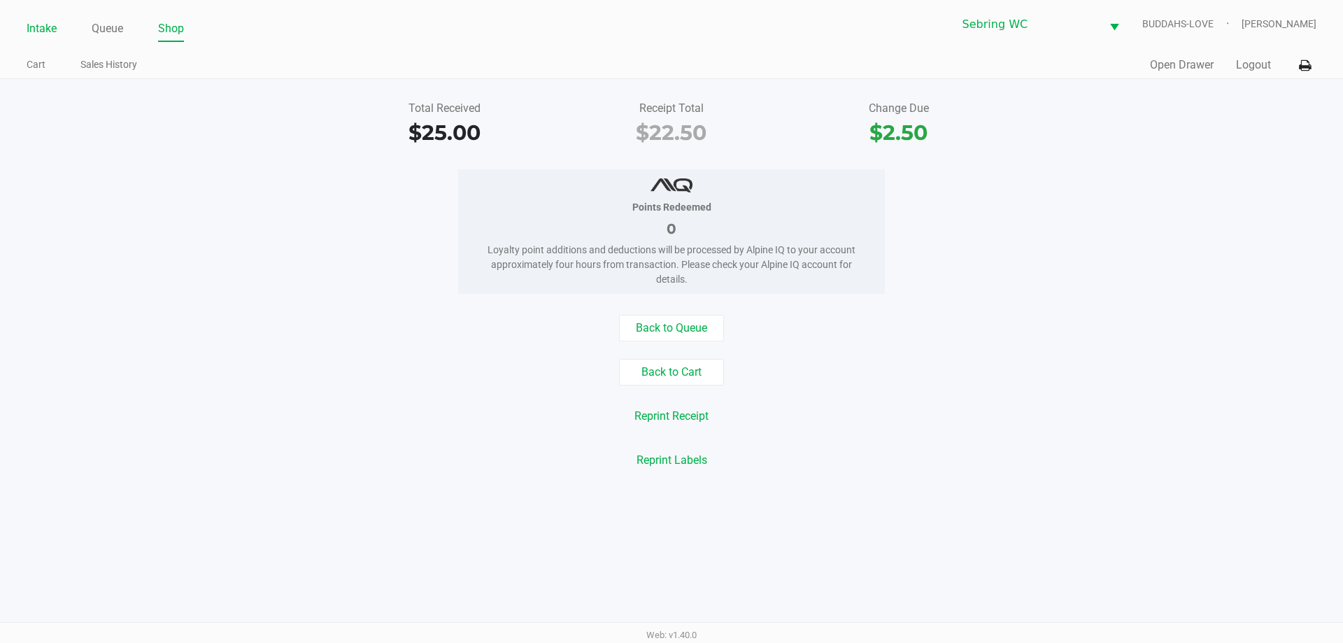
click at [41, 29] on link "Intake" at bounding box center [42, 29] width 30 height 20
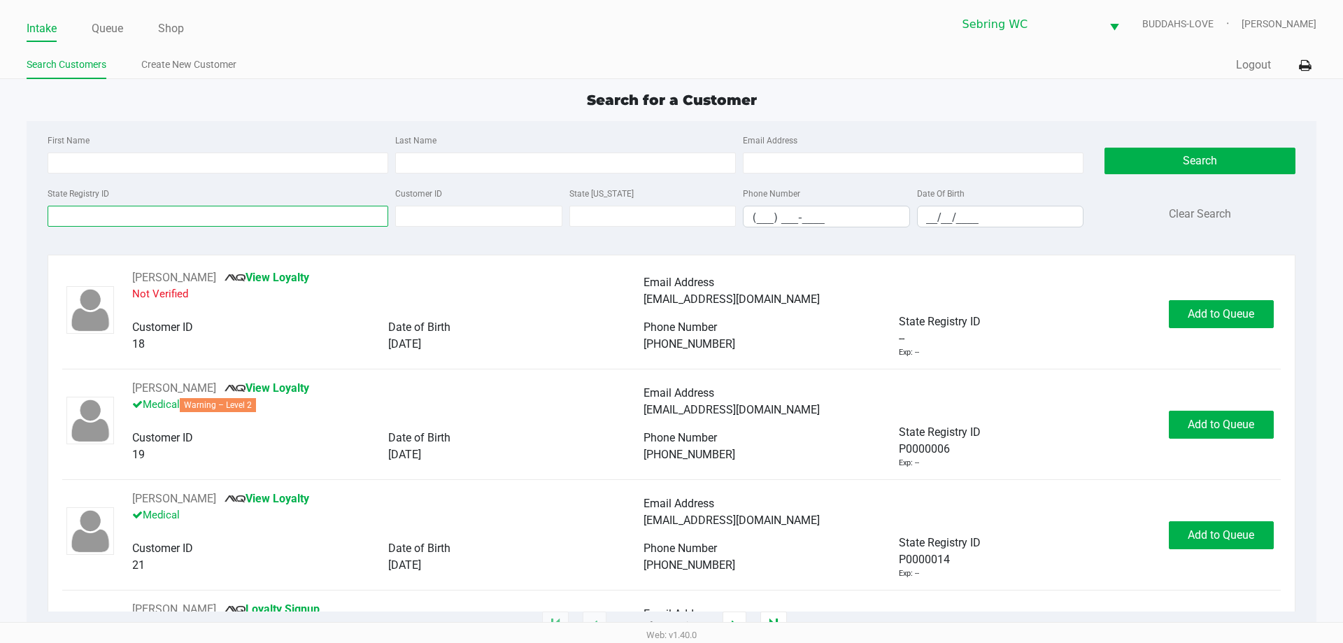
click at [157, 220] on input "State Registry ID" at bounding box center [218, 216] width 341 height 21
click at [288, 152] on div "First Name" at bounding box center [218, 153] width 348 height 42
click at [281, 167] on input "First Name" at bounding box center [218, 163] width 341 height 21
type input "wendy"
click at [440, 169] on input "Last Name" at bounding box center [565, 163] width 341 height 21
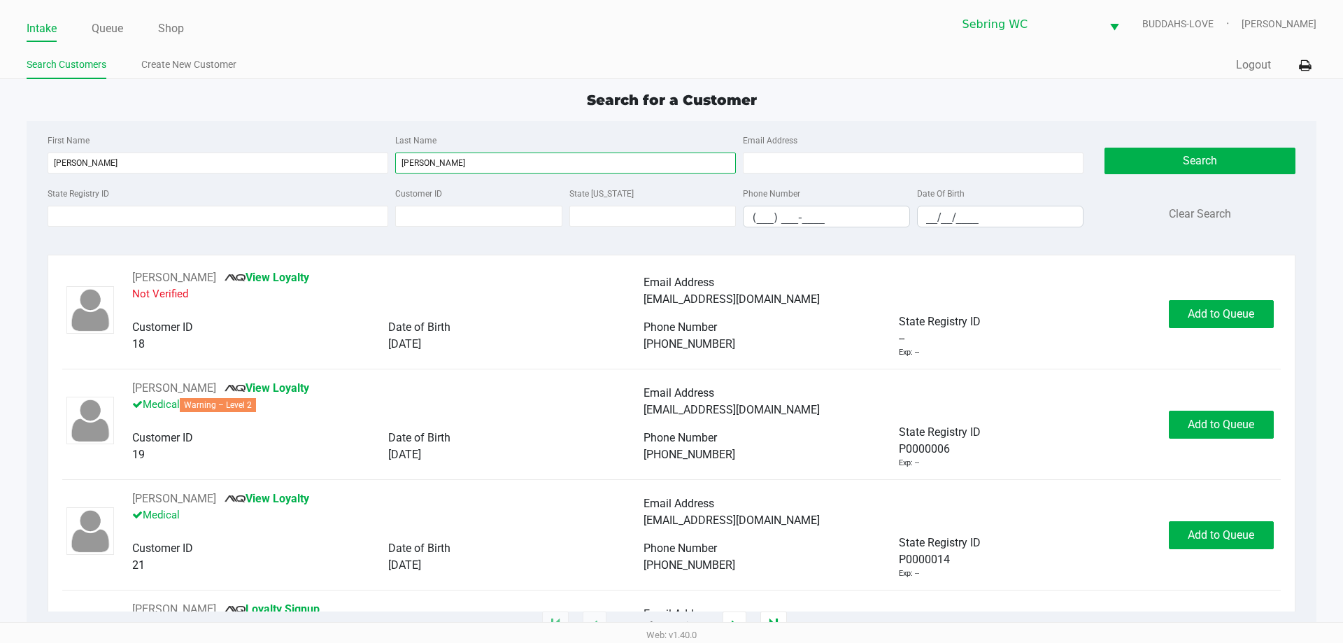
type input "wilson"
click at [934, 215] on input "__/__/____" at bounding box center [1001, 217] width 166 height 22
click at [931, 215] on input "__/__/____" at bounding box center [1001, 217] width 166 height 22
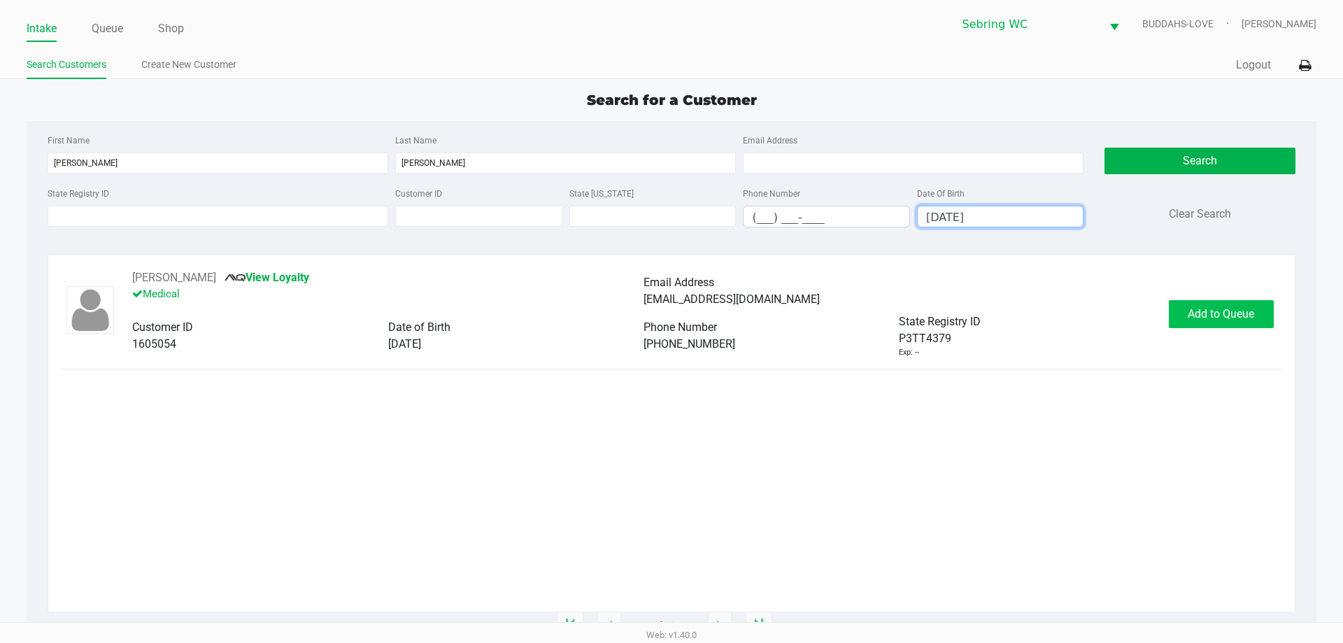
type input "09/03/1973"
click at [1229, 325] on button "Add to Queue" at bounding box center [1221, 314] width 105 height 28
click at [1228, 310] on span "In Queue" at bounding box center [1239, 313] width 118 height 13
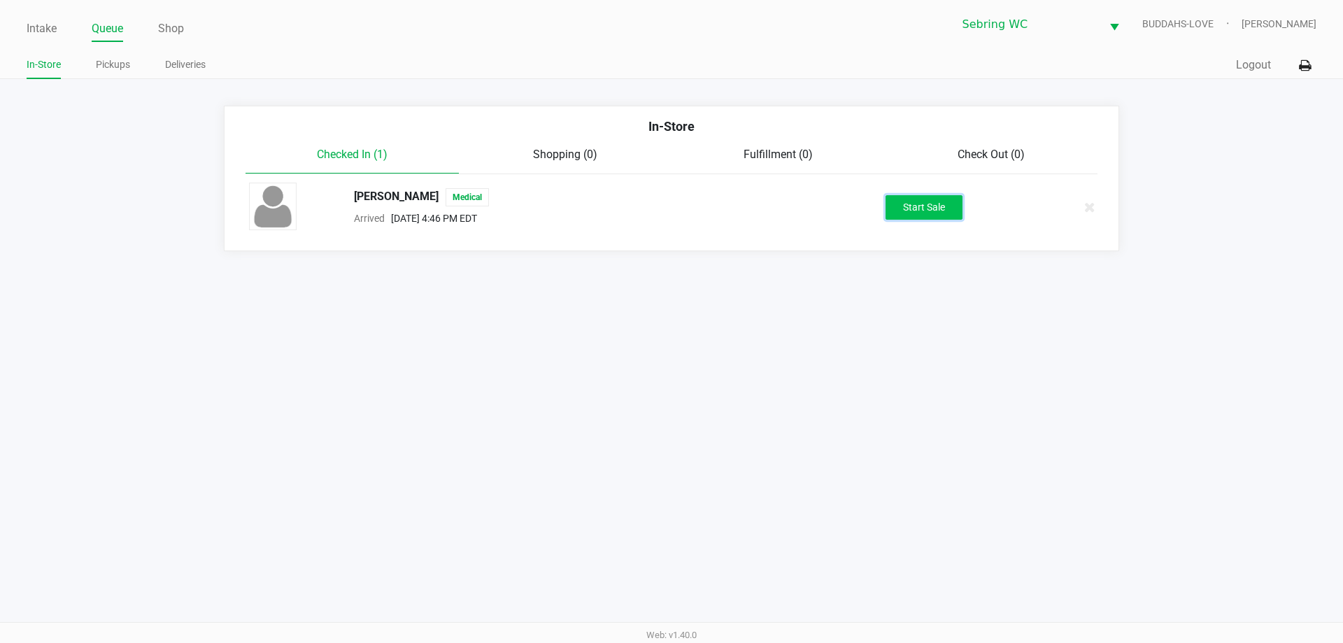
click at [941, 197] on button "Start Sale" at bounding box center [924, 207] width 77 height 24
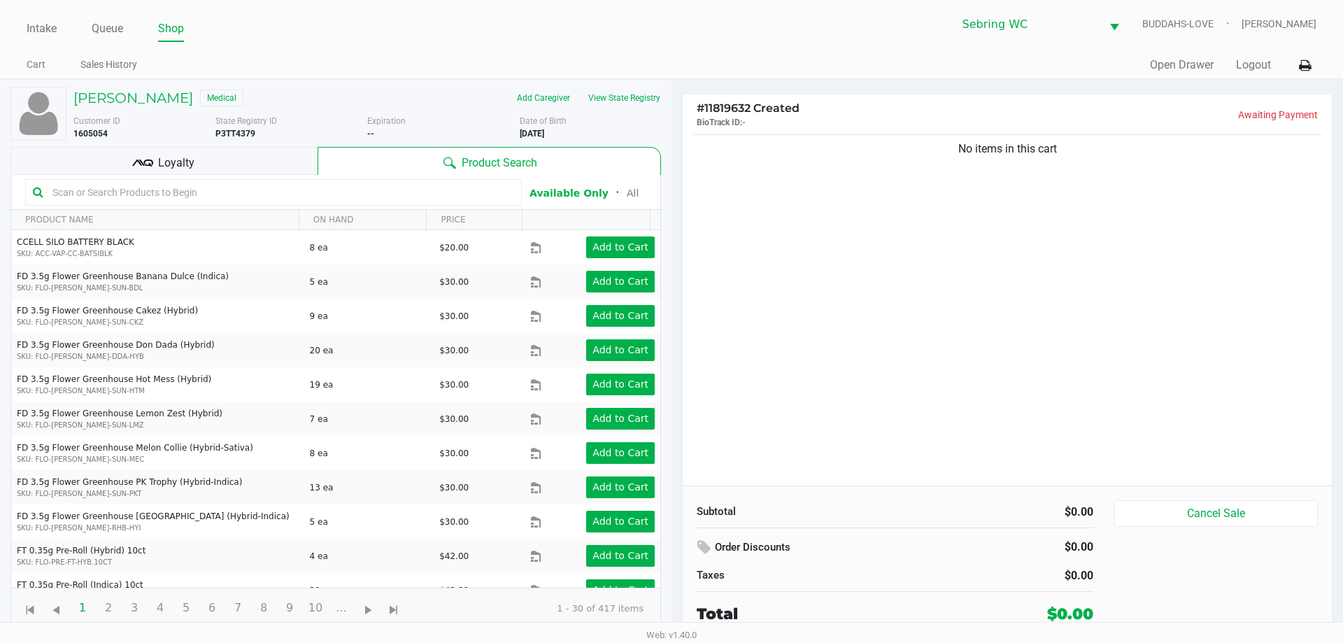
click at [176, 108] on div "WENDY WILSON Medical" at bounding box center [215, 98] width 304 height 22
click at [174, 102] on h5 "WENDY WILSON" at bounding box center [133, 98] width 120 height 17
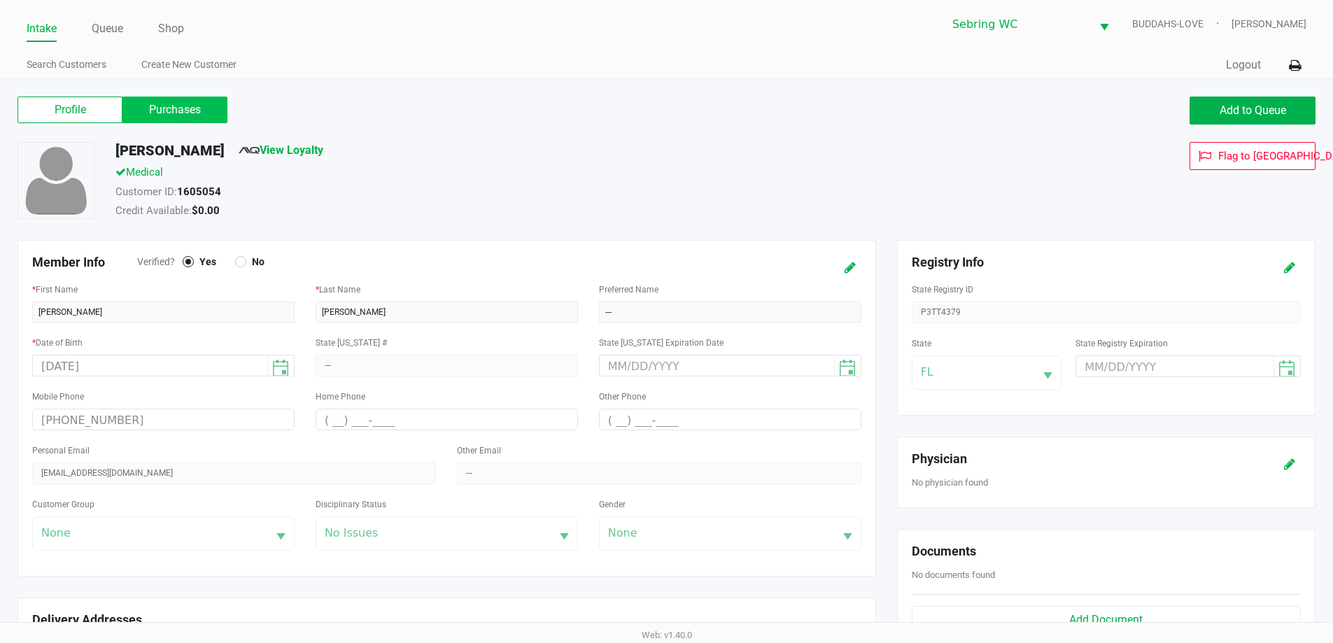
click at [194, 106] on label "Purchases" at bounding box center [174, 110] width 105 height 27
click at [0, 0] on 1 "Purchases" at bounding box center [0, 0] width 0 height 0
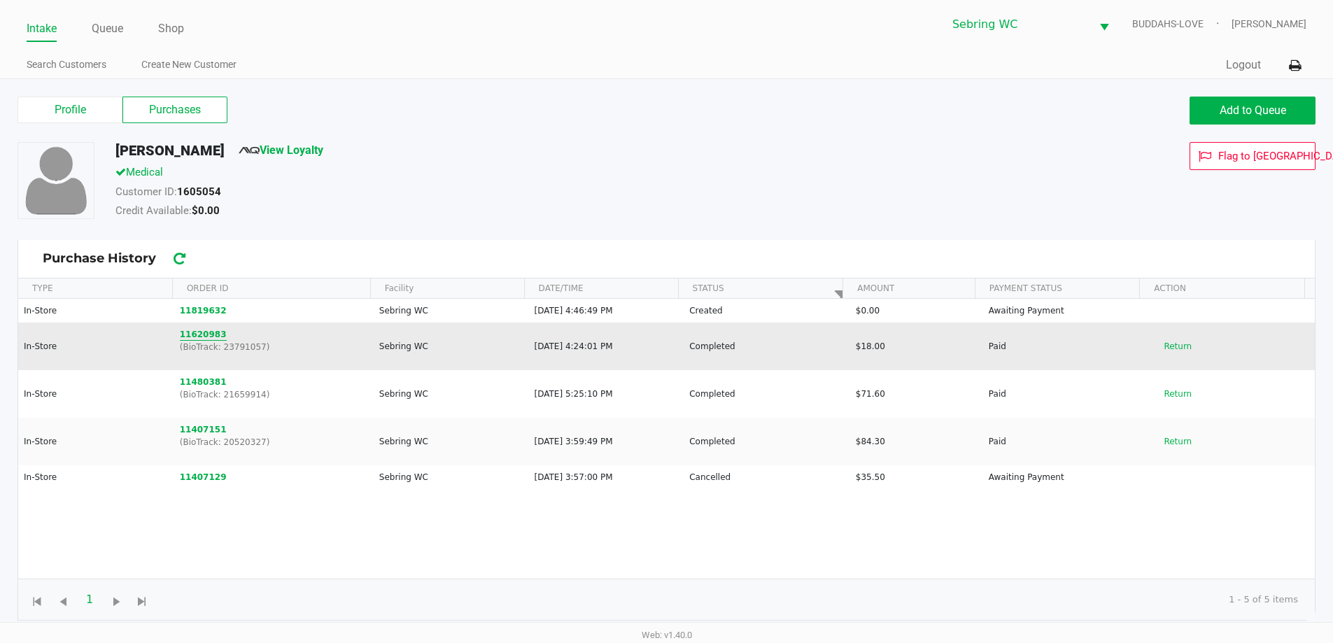
click at [208, 333] on button "11620983" at bounding box center [203, 334] width 47 height 13
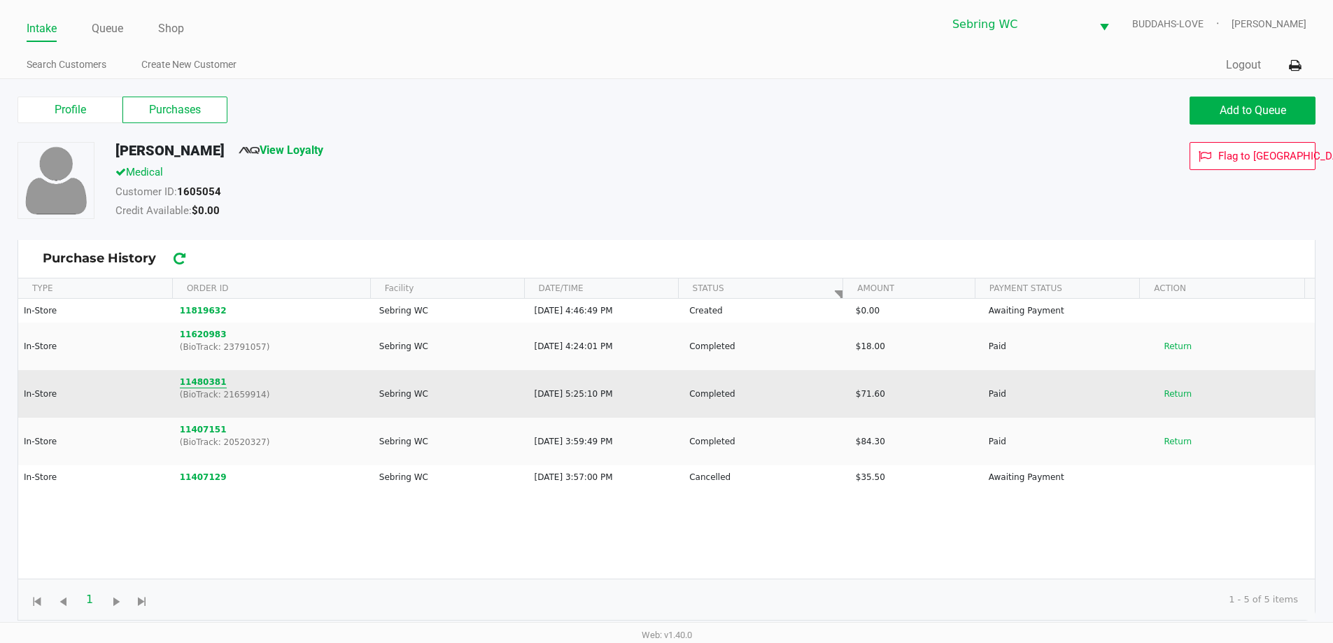
click at [207, 383] on button "11480381" at bounding box center [203, 382] width 47 height 13
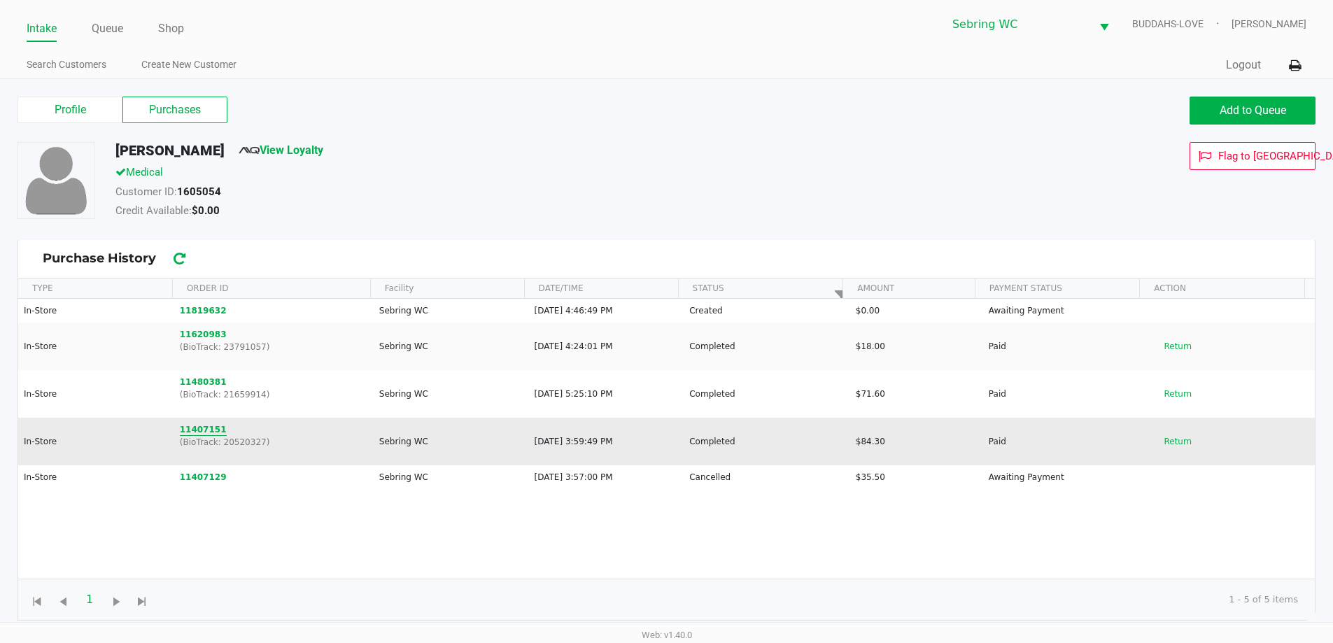
click at [192, 431] on button "11407151" at bounding box center [203, 429] width 47 height 13
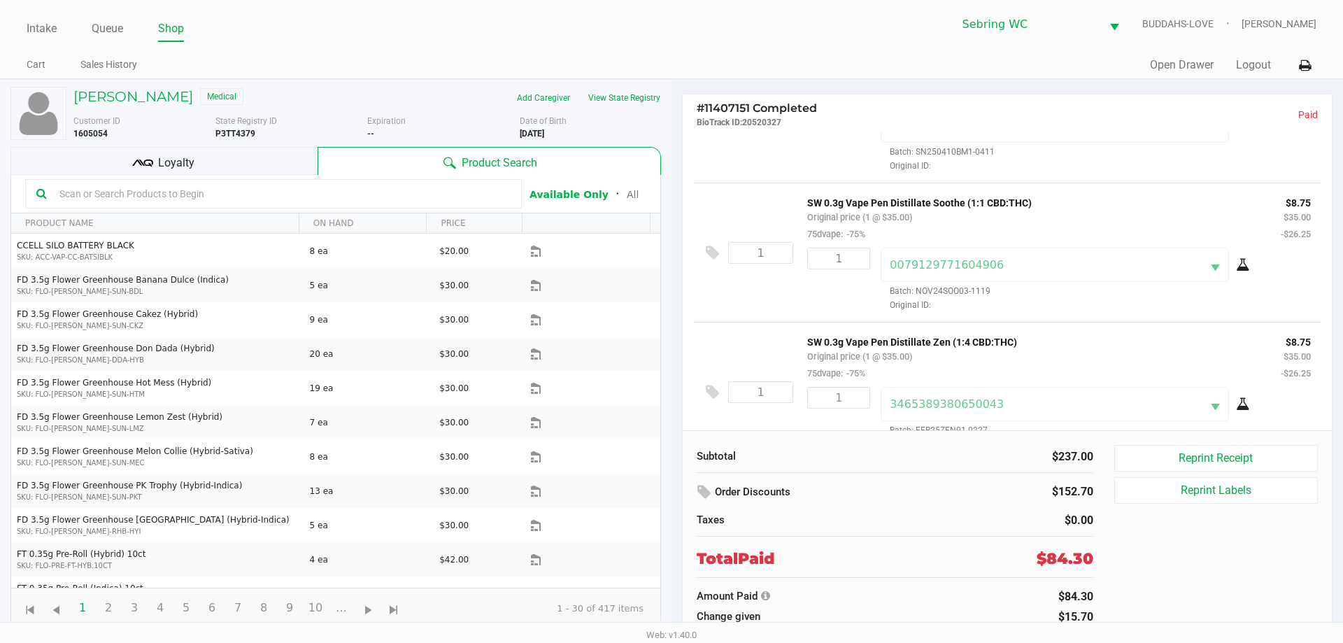
scroll to position [87, 0]
click at [52, 34] on link "Intake" at bounding box center [42, 29] width 30 height 20
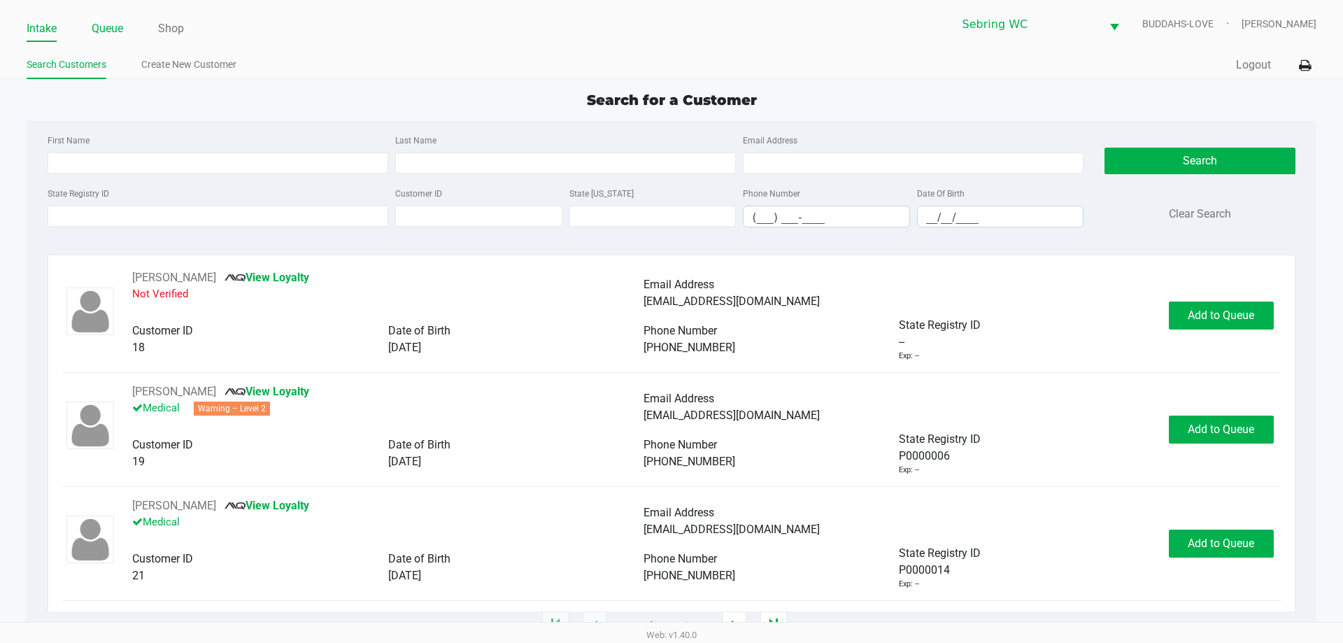
click at [106, 34] on link "Queue" at bounding box center [107, 29] width 31 height 20
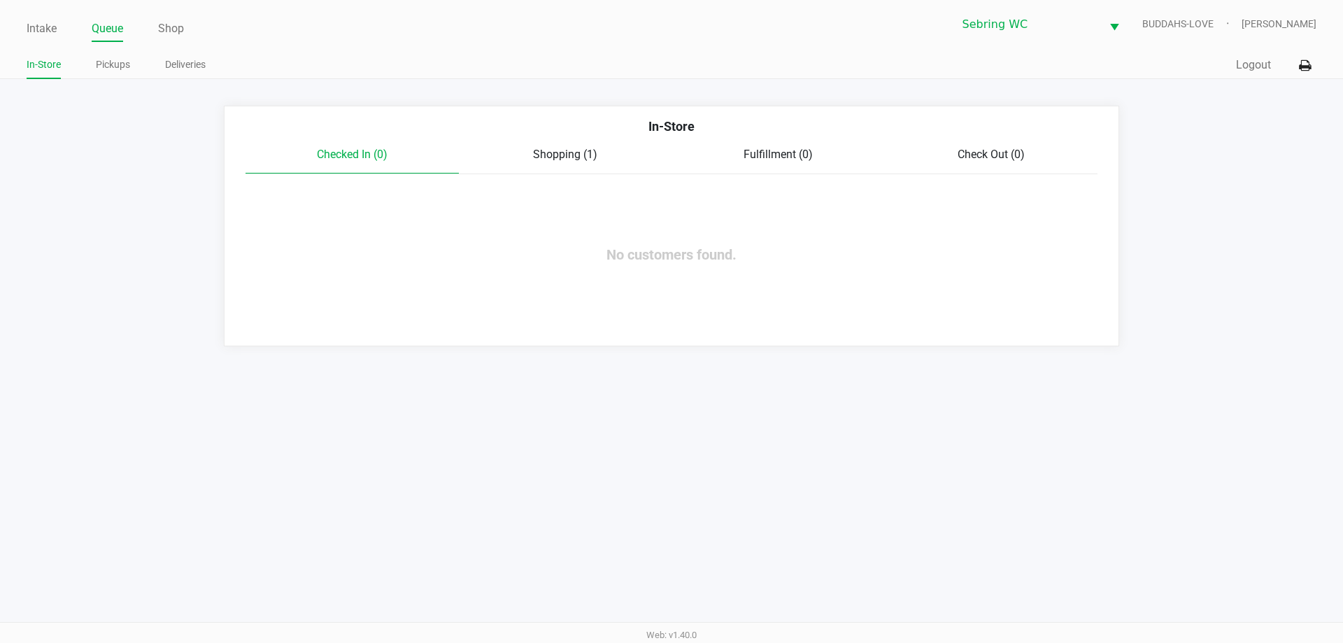
click at [573, 157] on span "Shopping (1)" at bounding box center [565, 154] width 64 height 13
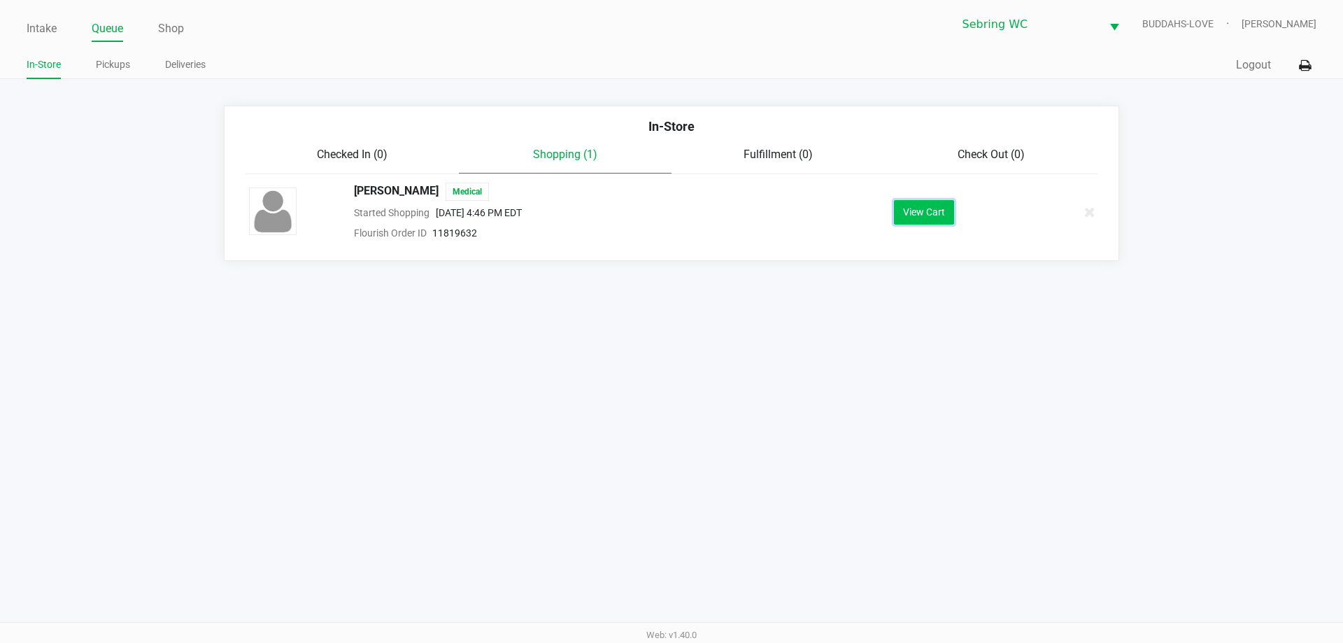
click at [937, 212] on button "View Cart" at bounding box center [924, 212] width 60 height 24
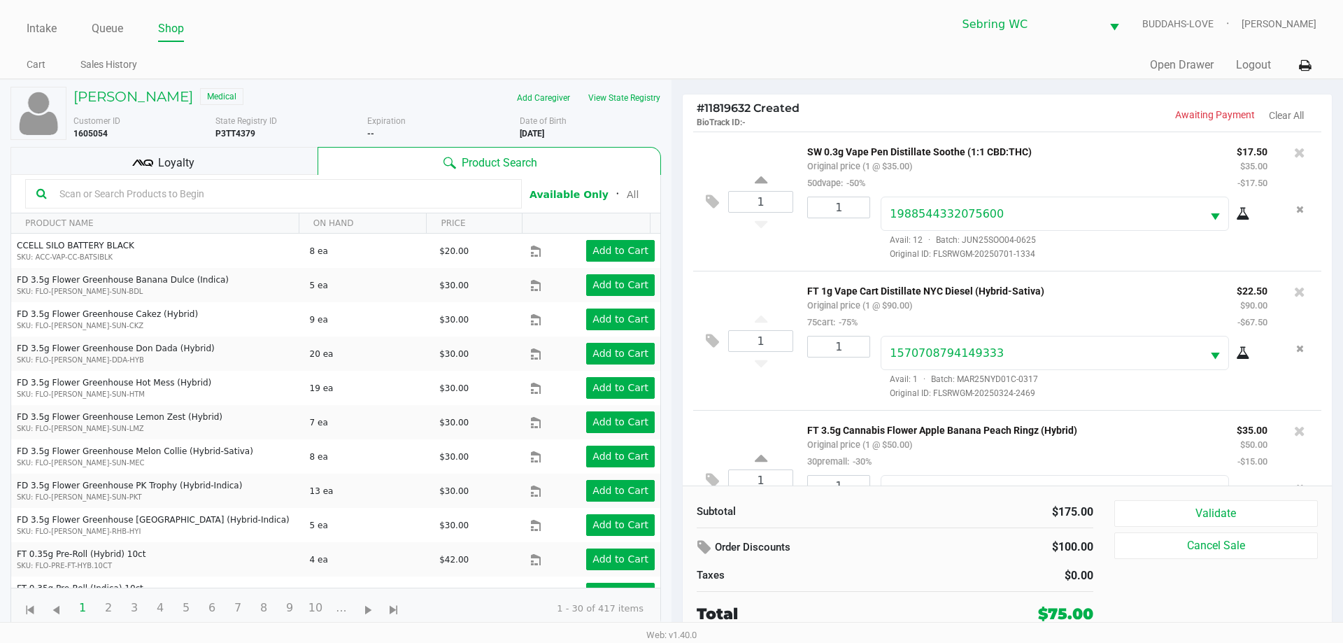
click at [131, 158] on div "Loyalty" at bounding box center [163, 161] width 307 height 28
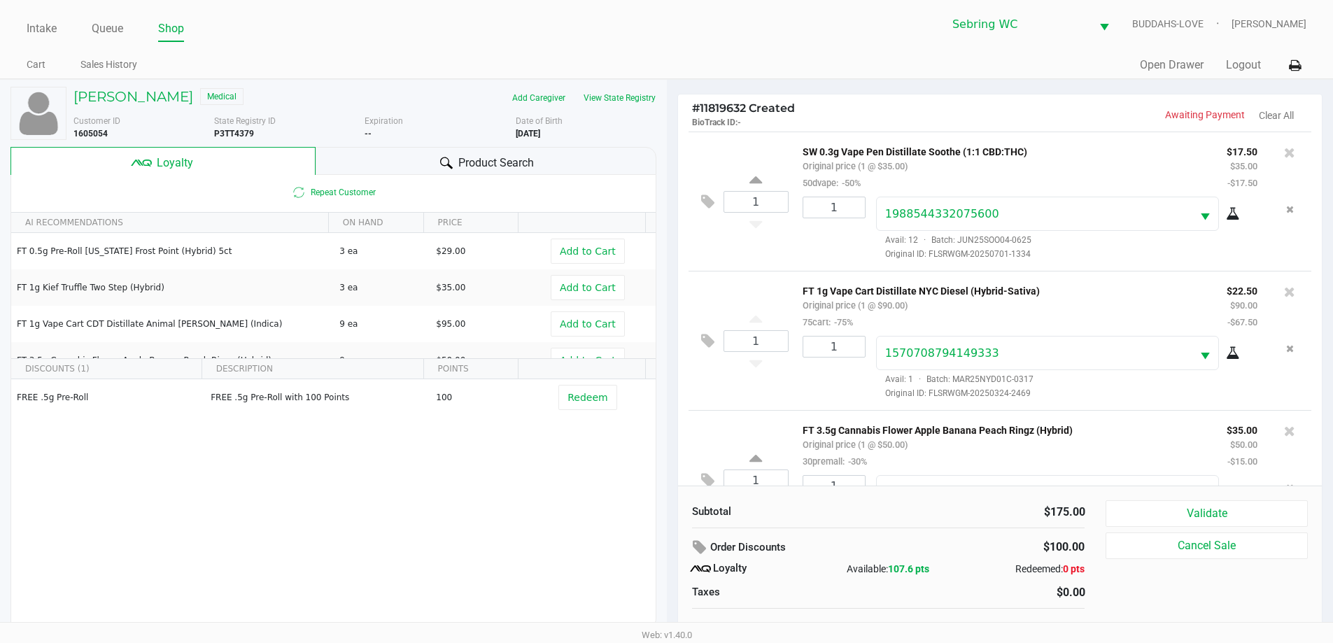
click at [411, 164] on div "Product Search" at bounding box center [486, 161] width 341 height 28
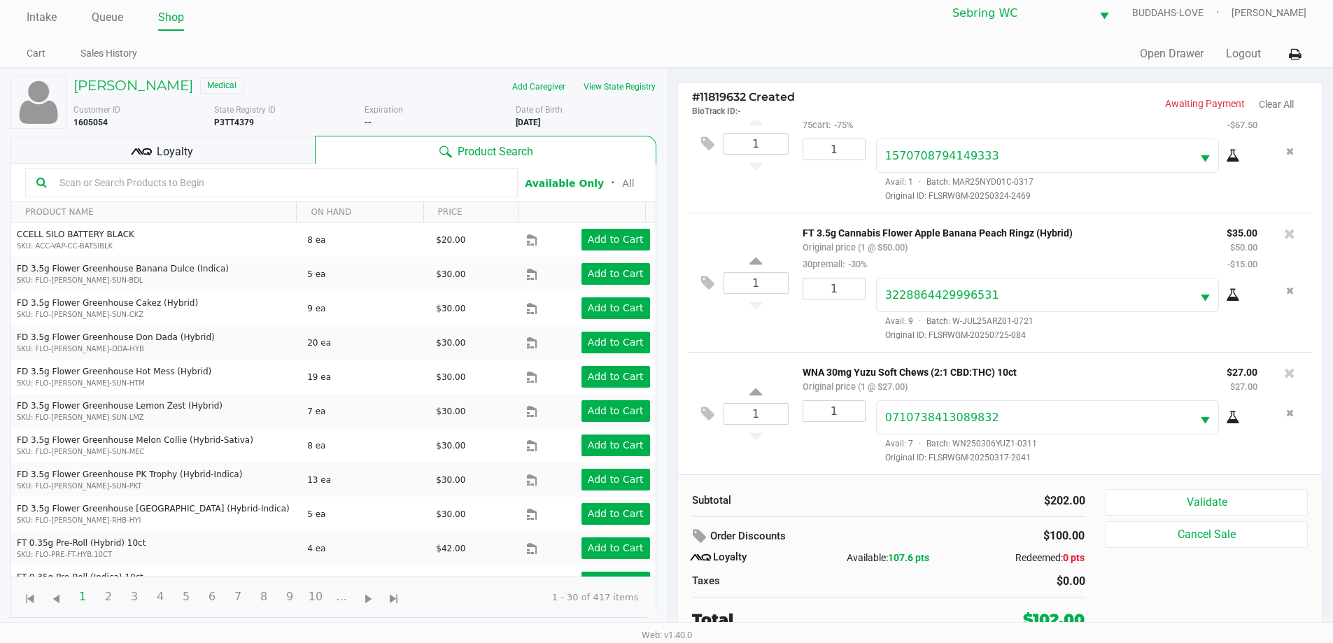
scroll to position [14, 0]
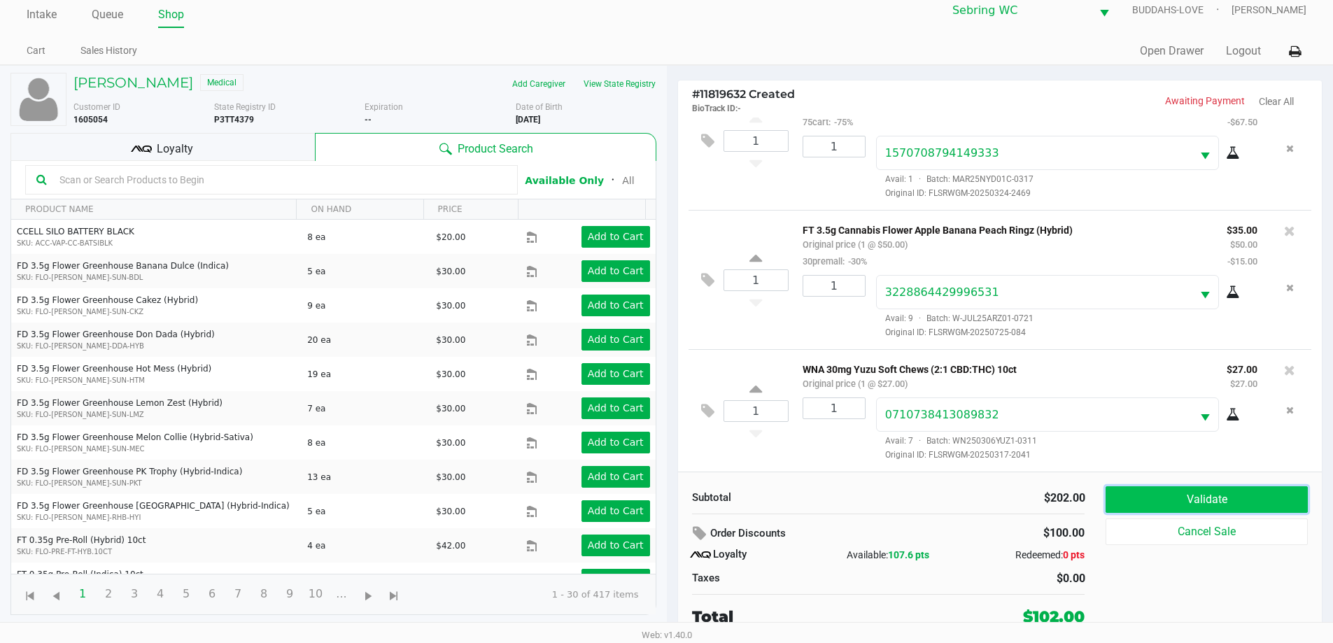
click at [1126, 506] on button "Validate" at bounding box center [1205, 499] width 201 height 27
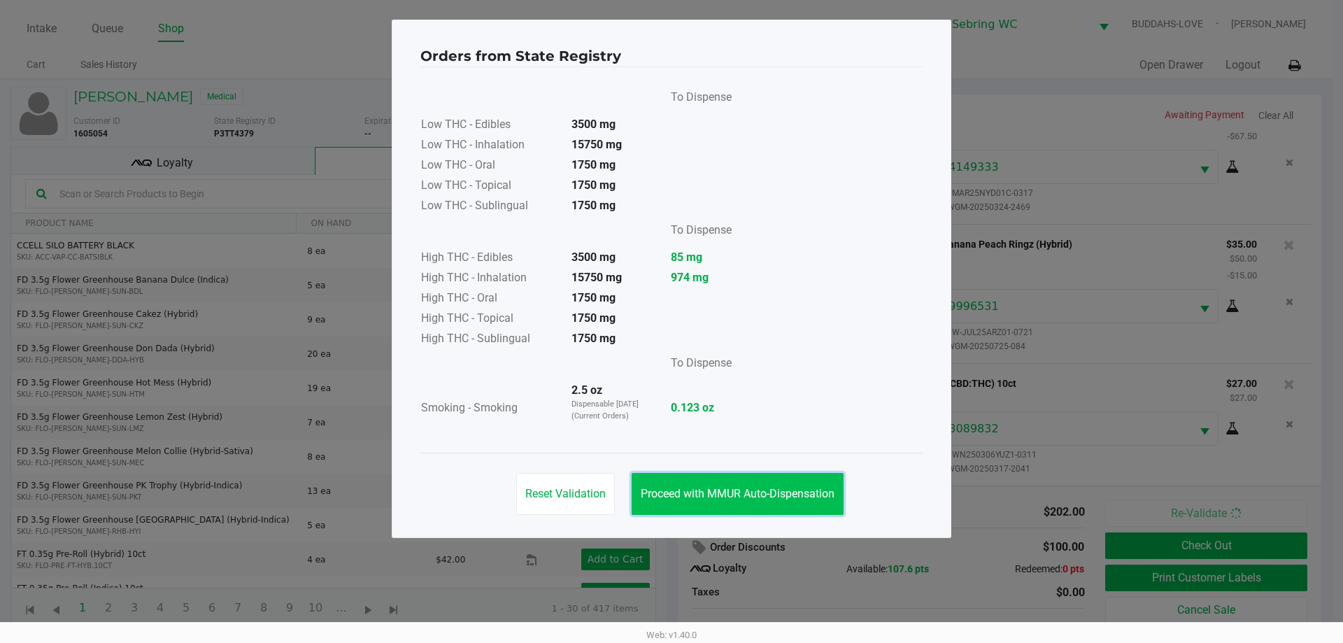
click at [674, 490] on span "Proceed with MMUR Auto-Dispensation" at bounding box center [738, 493] width 194 height 13
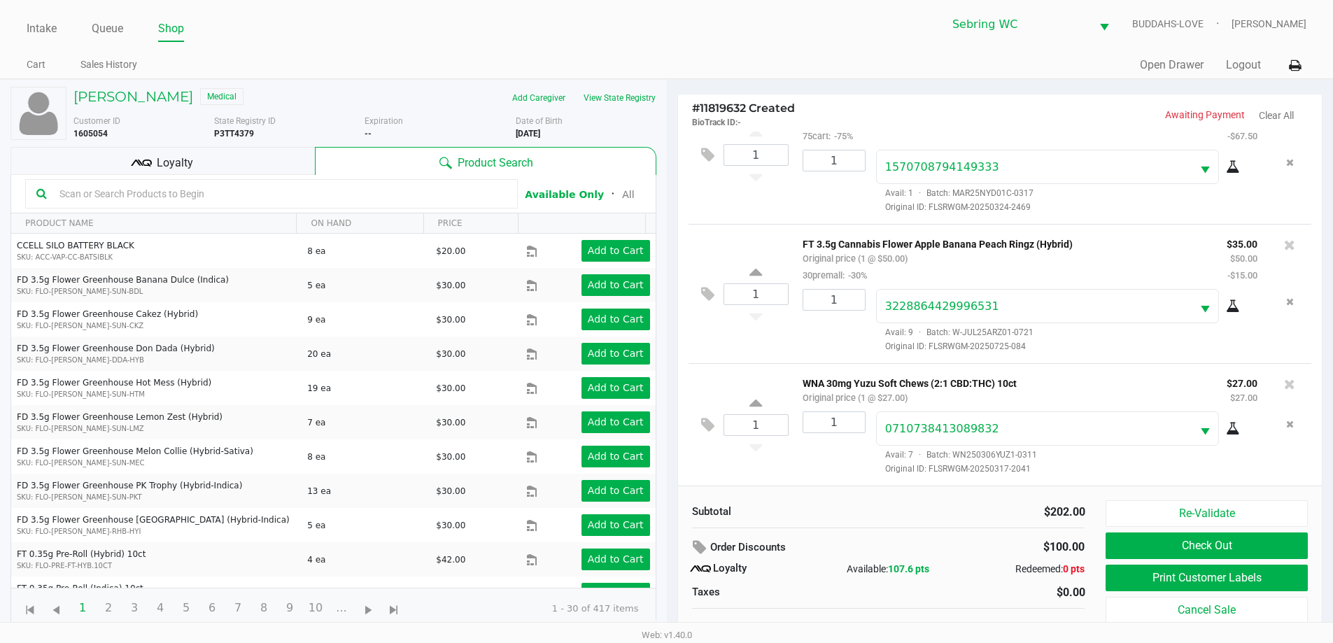
scroll to position [14, 0]
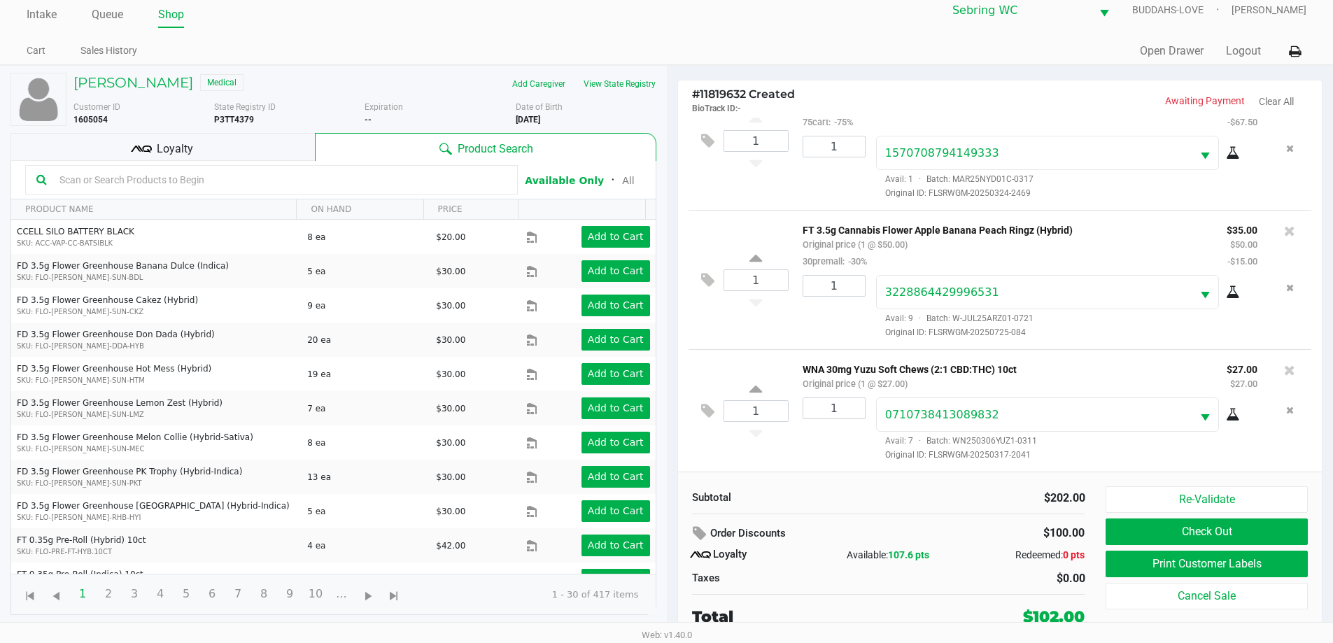
click at [271, 152] on div "Loyalty" at bounding box center [162, 147] width 304 height 28
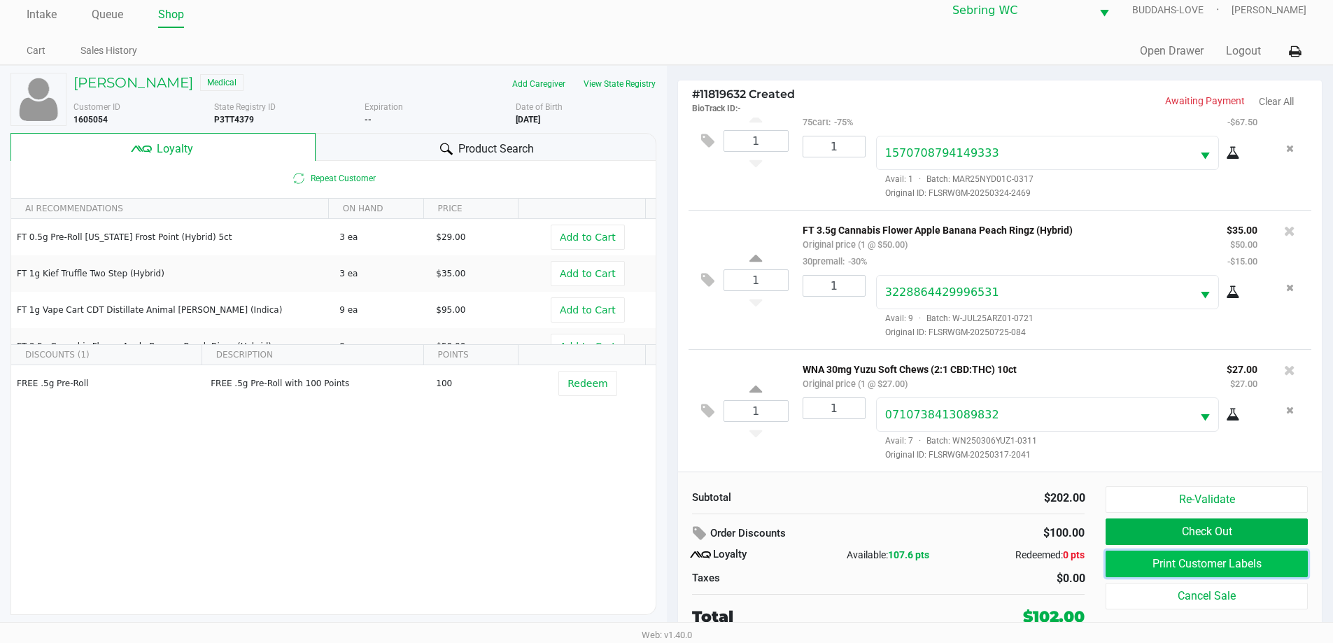
click at [1147, 564] on button "Print Customer Labels" at bounding box center [1205, 564] width 201 height 27
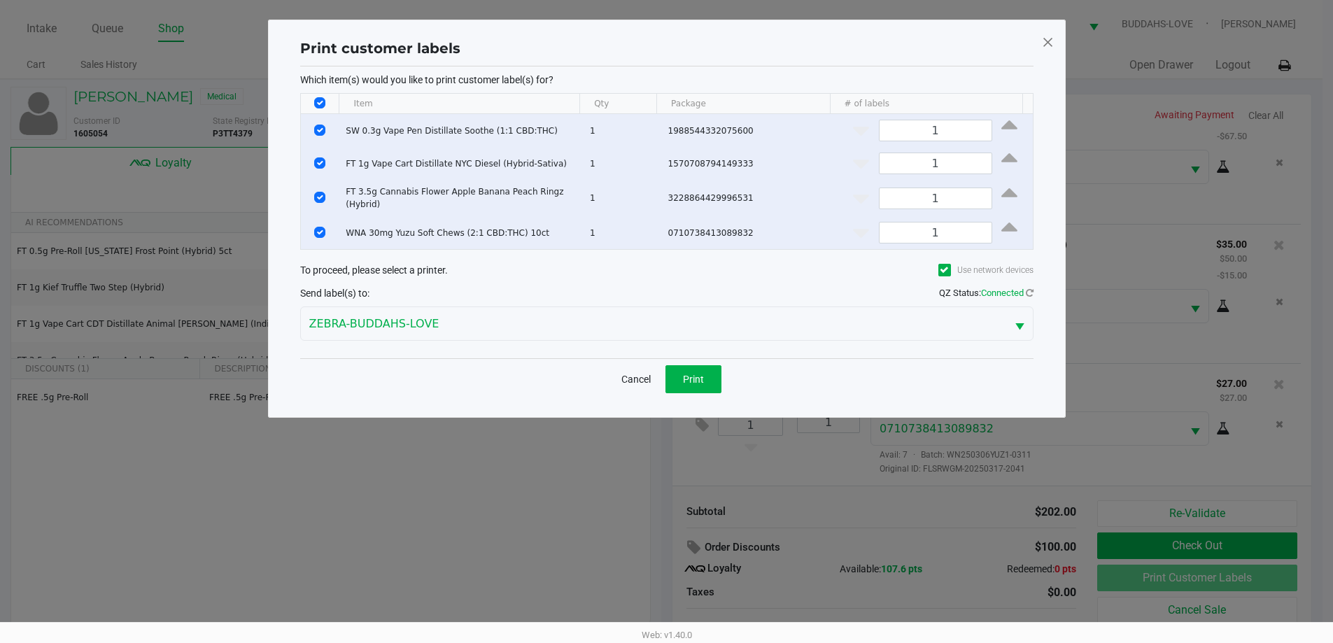
scroll to position [0, 0]
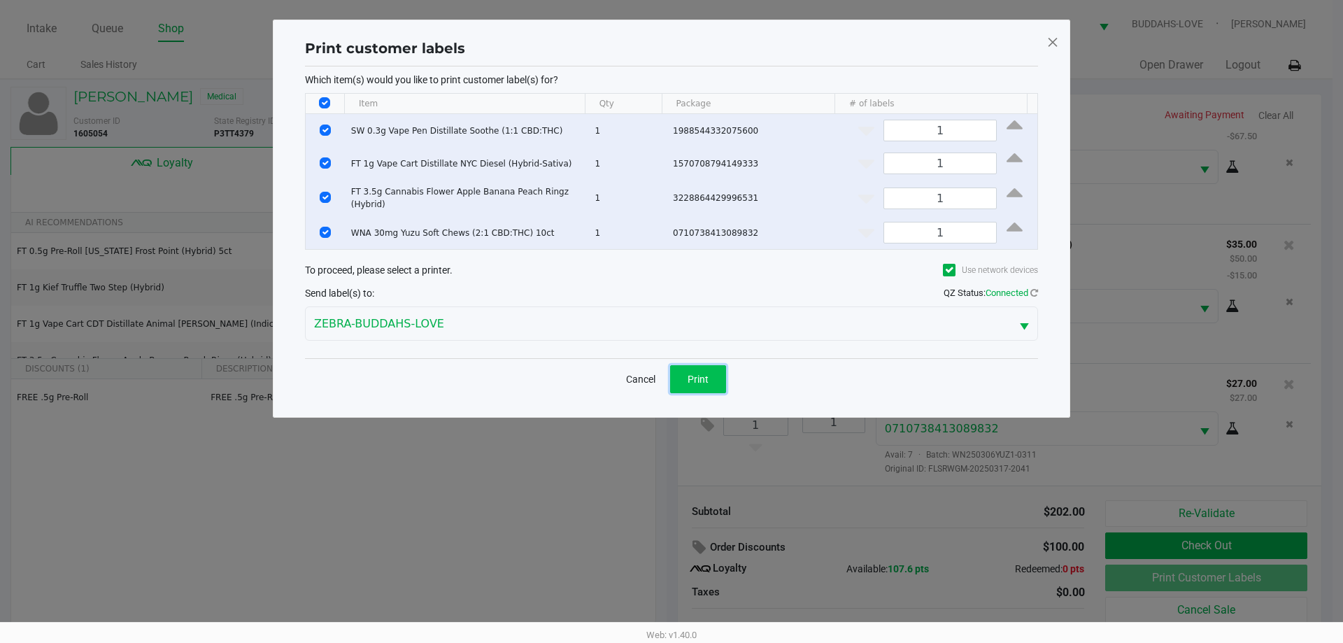
click at [705, 382] on button "Print" at bounding box center [698, 379] width 56 height 28
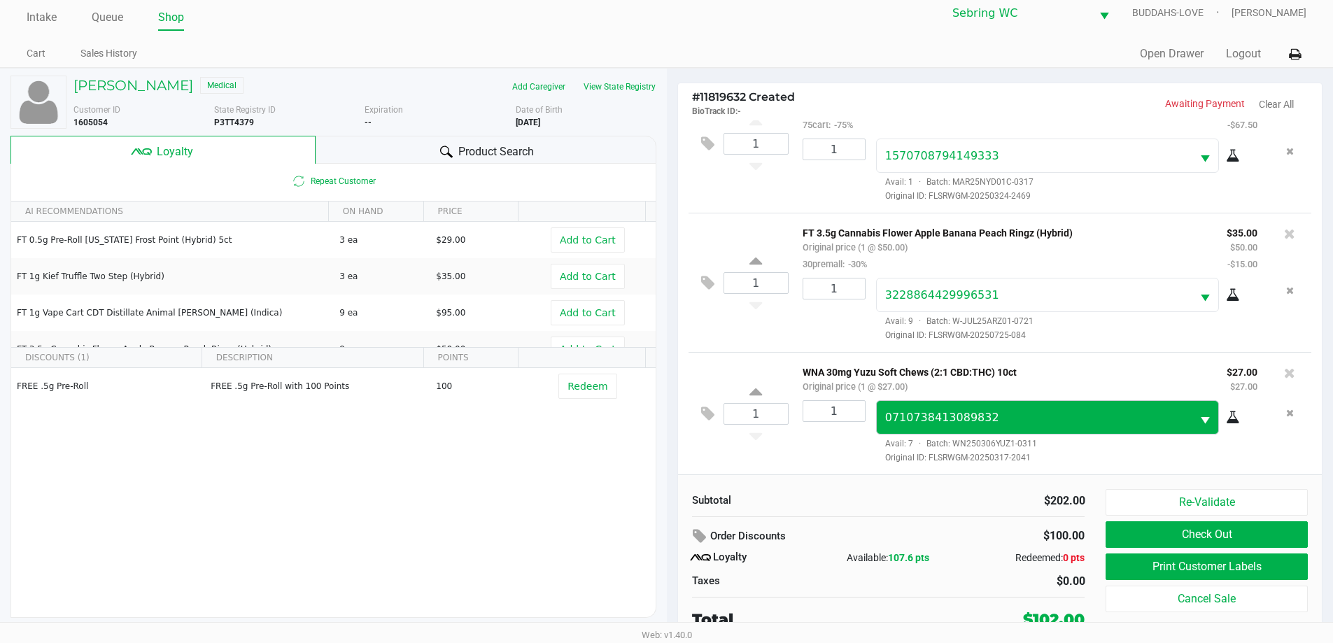
scroll to position [14, 0]
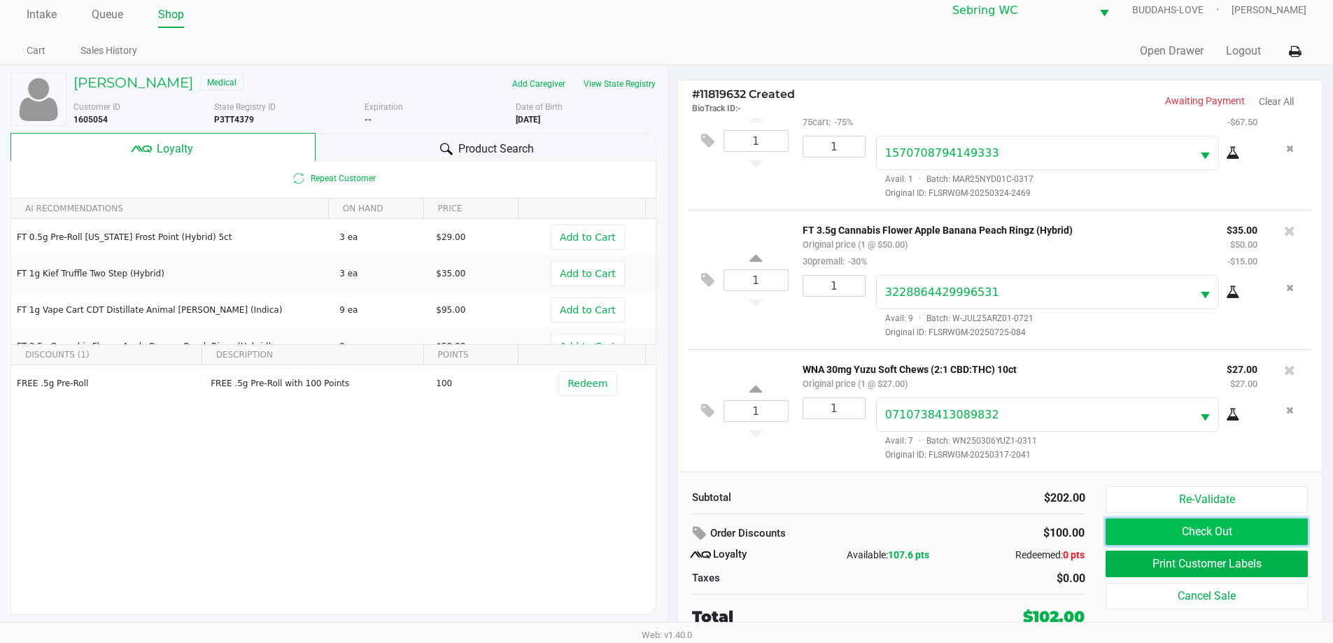
click at [1132, 524] on button "Check Out" at bounding box center [1205, 531] width 201 height 27
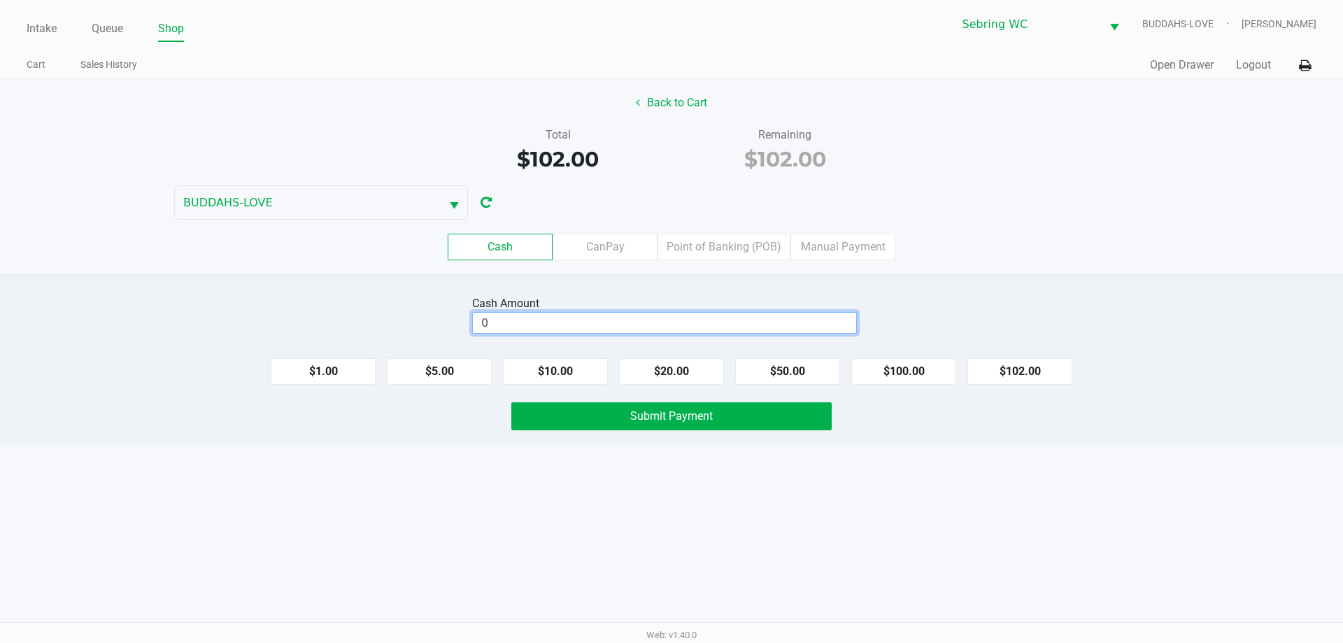
click at [579, 323] on input "0" at bounding box center [664, 323] width 383 height 20
type input "$102.00"
click at [567, 414] on button "Submit Payment" at bounding box center [671, 416] width 320 height 28
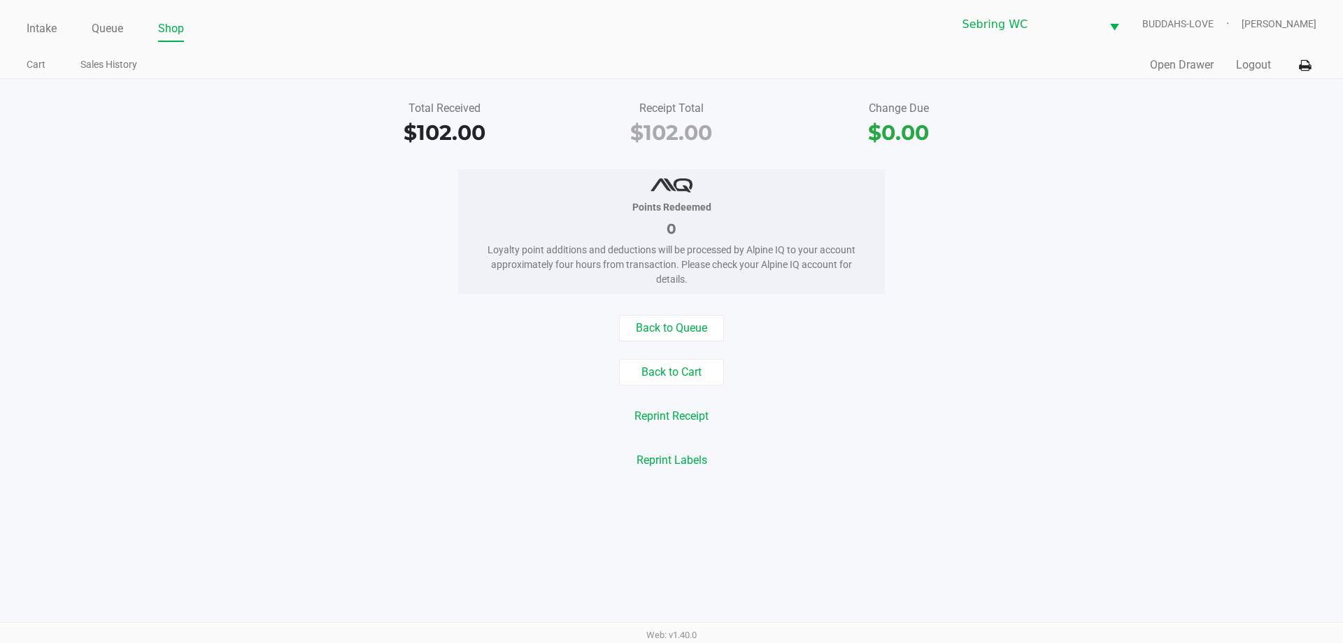
click at [990, 388] on div "Back to Queue Back to Cart Reprint Receipt Reprint Labels" at bounding box center [672, 394] width 1364 height 159
